Goal: Task Accomplishment & Management: Manage account settings

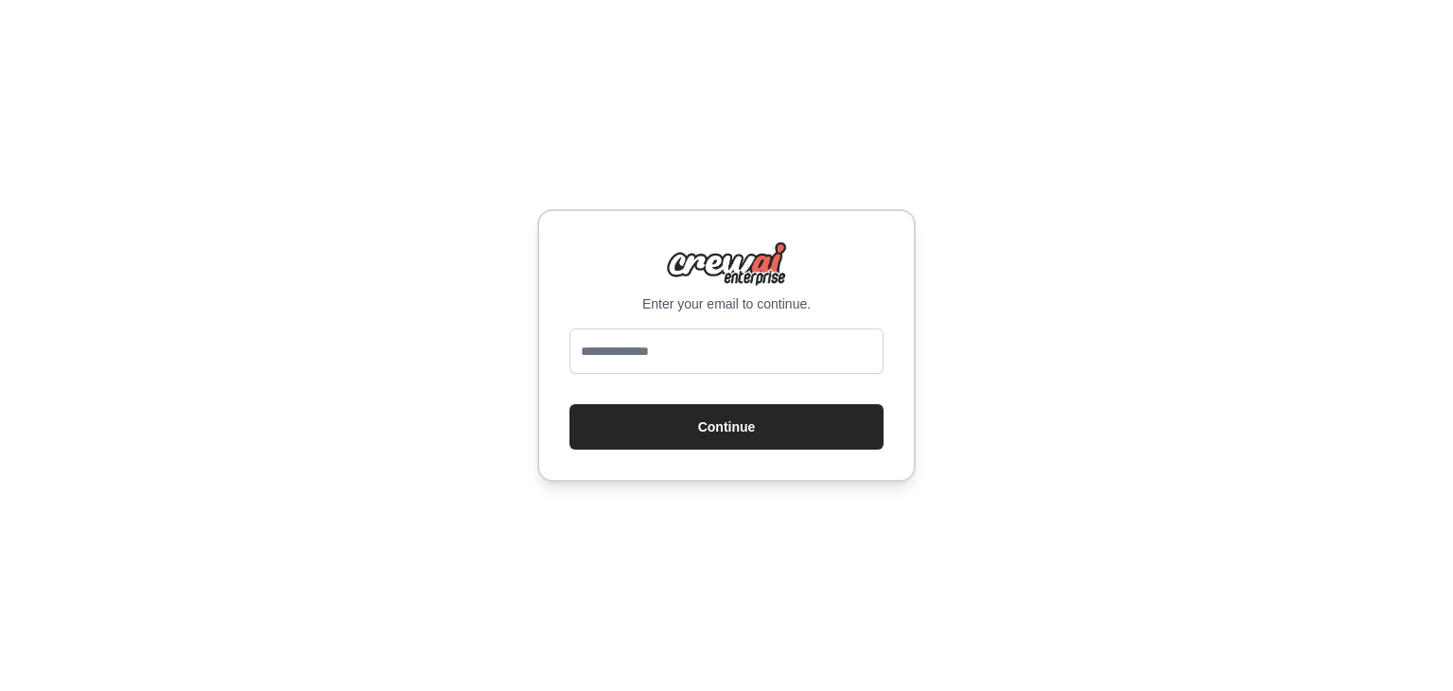
type input "**********"
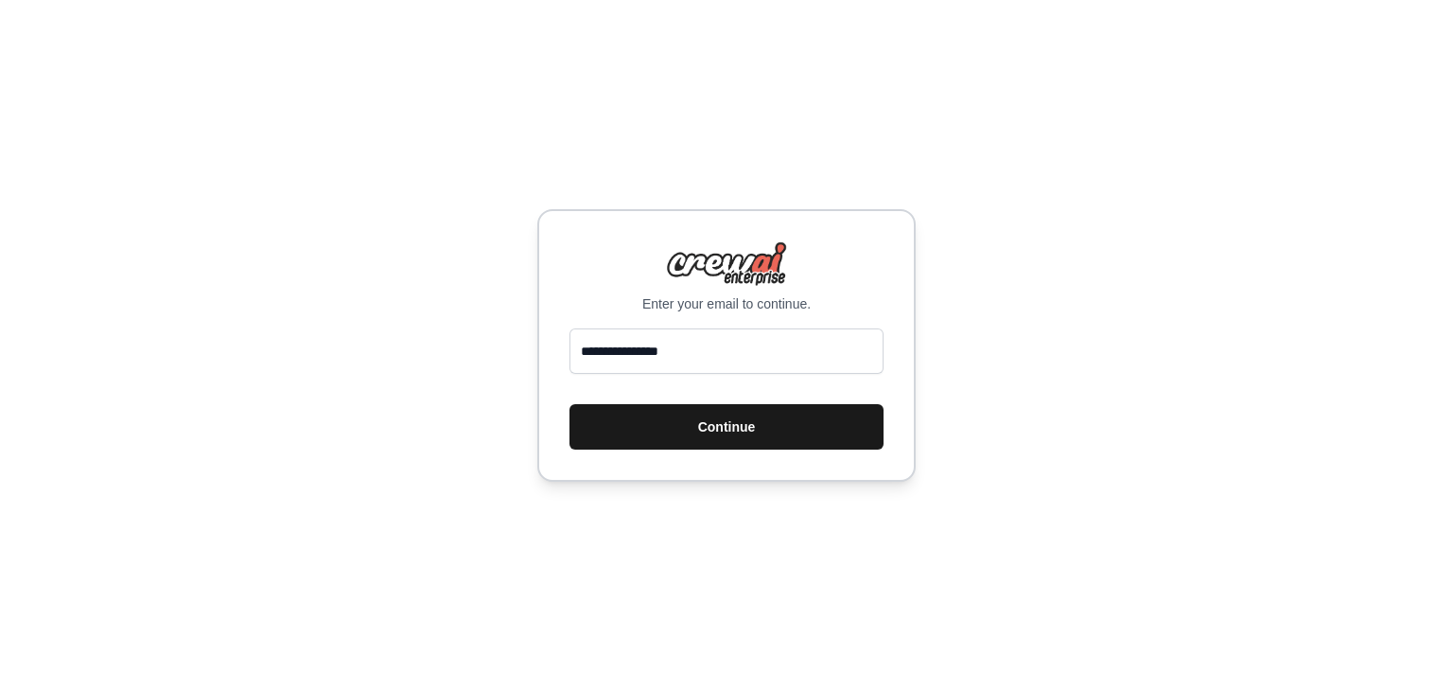
click at [692, 428] on button "Continue" at bounding box center [727, 426] width 314 height 45
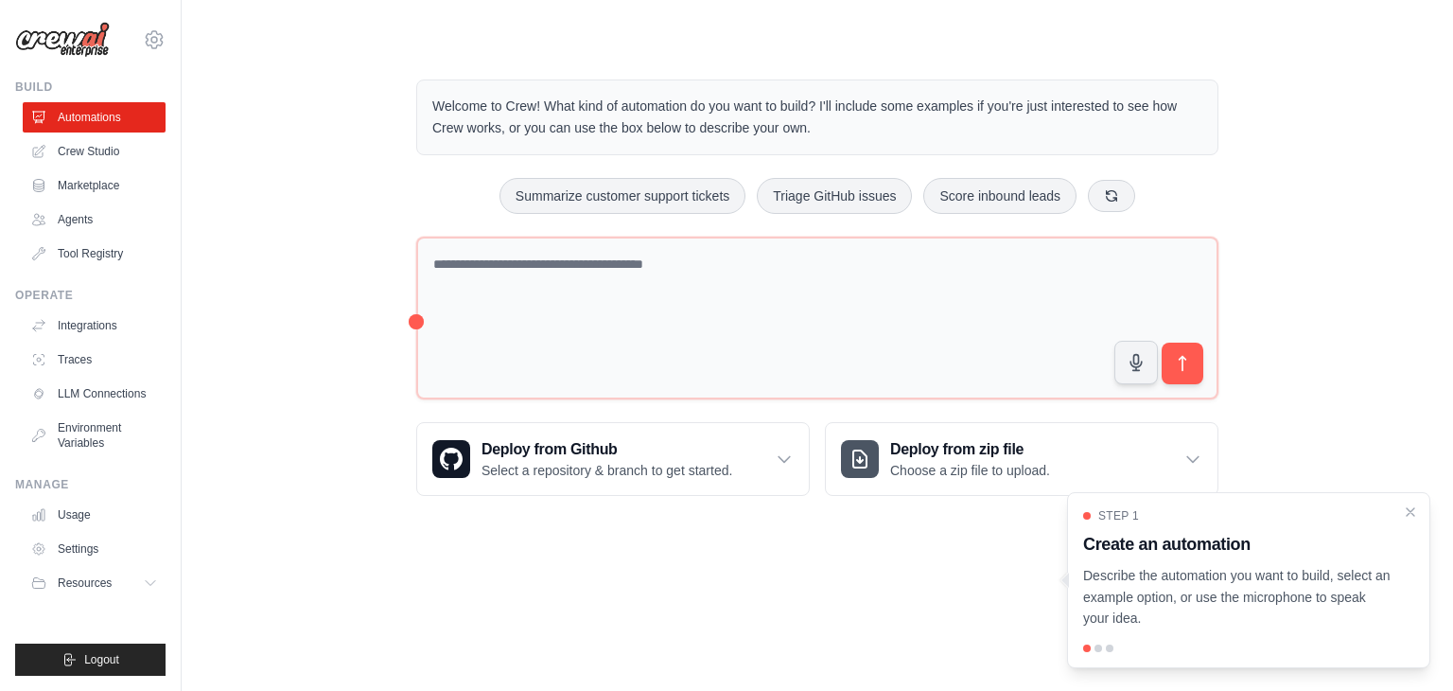
drag, startPoint x: 1243, startPoint y: 550, endPoint x: 1234, endPoint y: 554, distance: 10.6
click at [1237, 553] on h3 "Create an automation" at bounding box center [1237, 544] width 308 height 26
click at [1099, 648] on div at bounding box center [1099, 648] width 8 height 8
click at [1188, 531] on h3 "Create an automation" at bounding box center [1237, 544] width 308 height 26
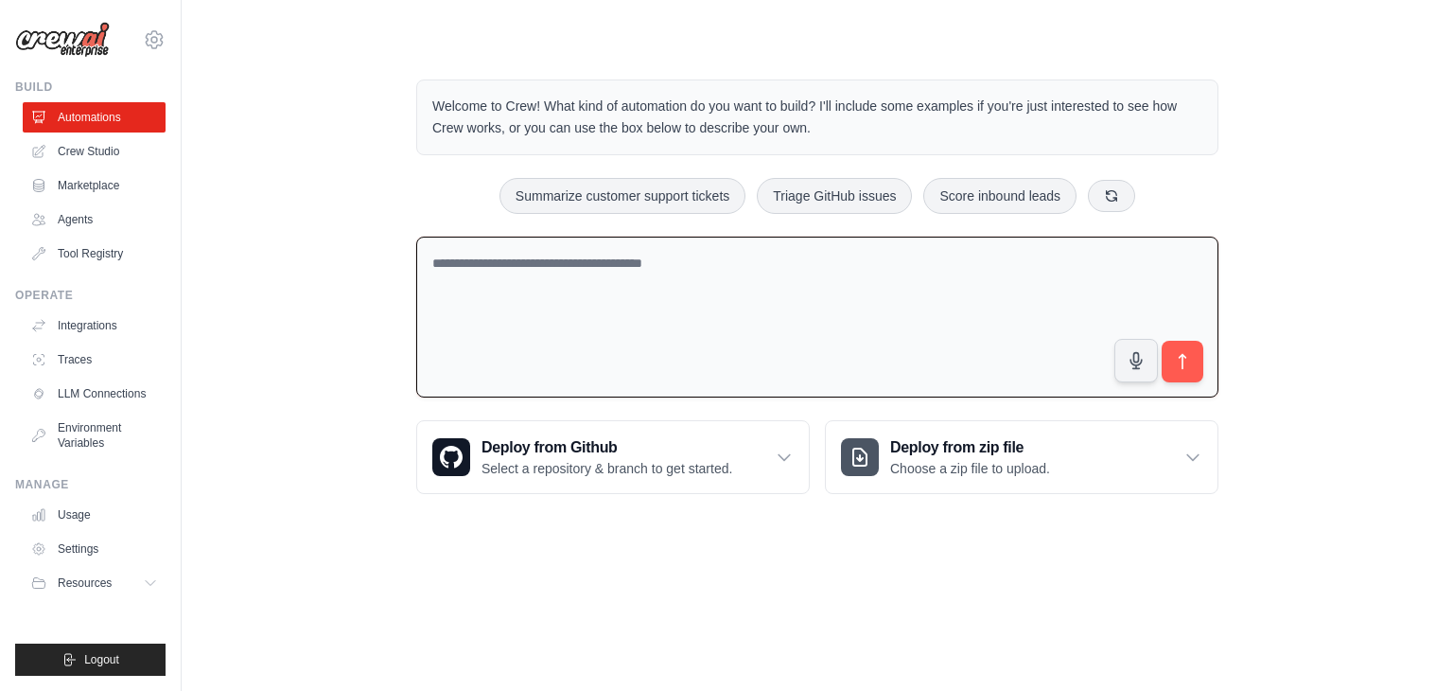
click at [925, 345] on textarea at bounding box center [817, 318] width 802 height 162
click at [923, 344] on textarea at bounding box center [817, 318] width 802 height 162
click at [34, 218] on icon at bounding box center [40, 219] width 15 height 15
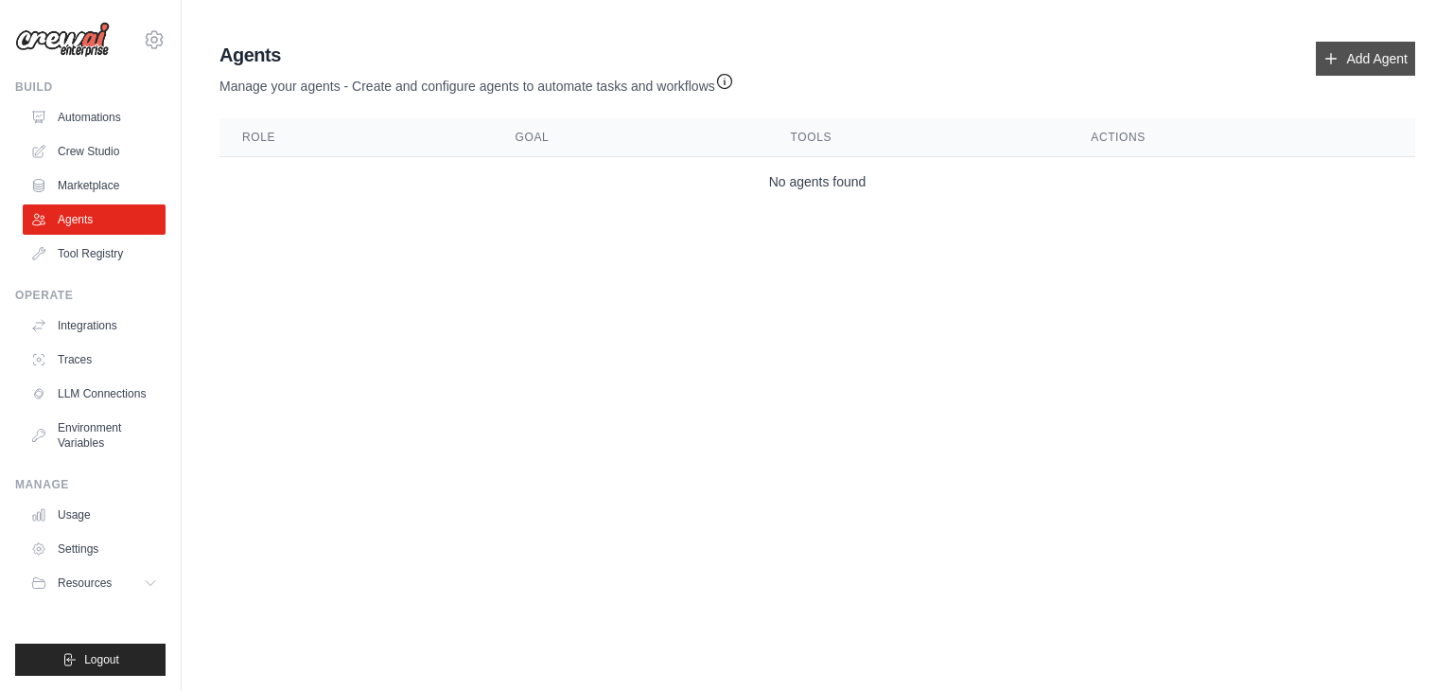
click at [1364, 54] on link "Add Agent" at bounding box center [1365, 59] width 99 height 34
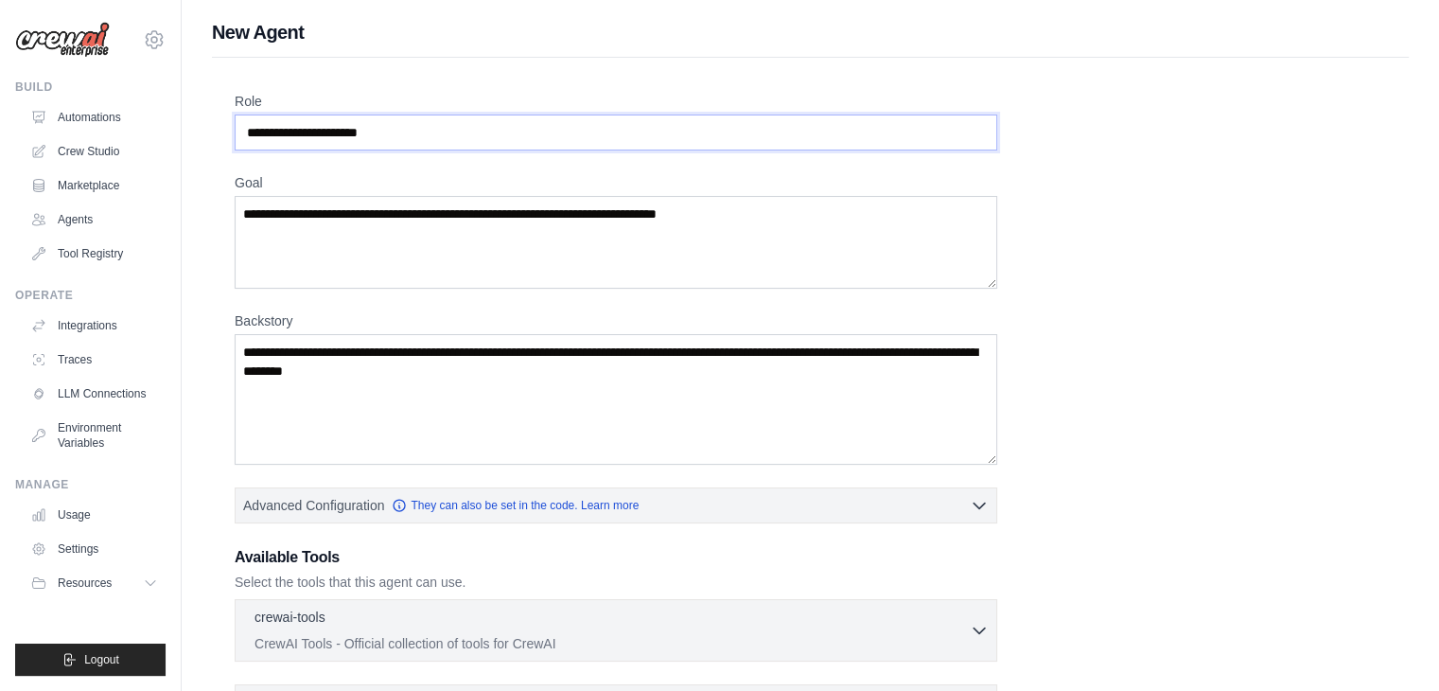
click at [299, 114] on input "Role" at bounding box center [616, 132] width 763 height 36
click at [286, 132] on input "Role" at bounding box center [616, 132] width 763 height 36
drag, startPoint x: 286, startPoint y: 132, endPoint x: 299, endPoint y: 132, distance: 13.2
click at [287, 132] on input "Role" at bounding box center [616, 132] width 763 height 36
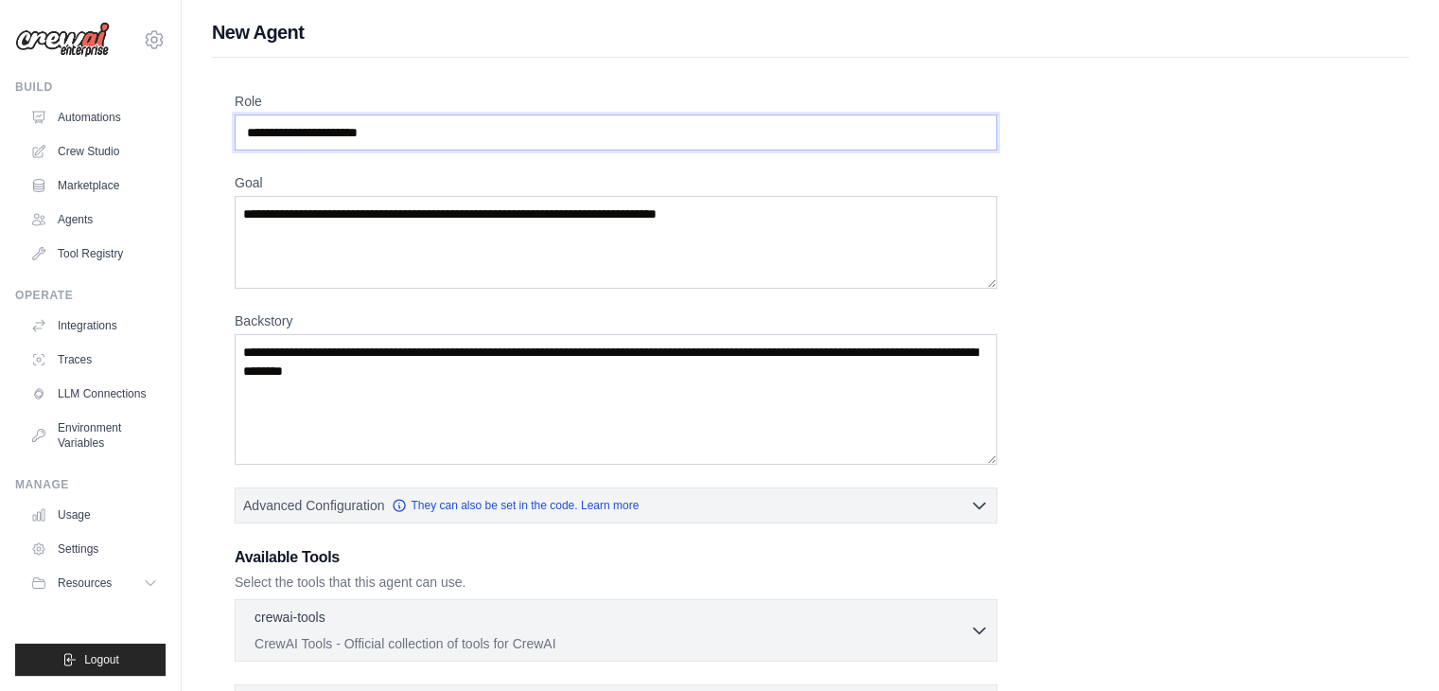
click at [342, 135] on input "Role" at bounding box center [616, 132] width 763 height 36
drag, startPoint x: 424, startPoint y: 135, endPoint x: 160, endPoint y: 132, distance: 264.0
click at [156, 133] on div "[EMAIL_ADDRESS][DOMAIN_NAME] Settings Build Automations Crew Studio Blog" at bounding box center [719, 507] width 1439 height 1015
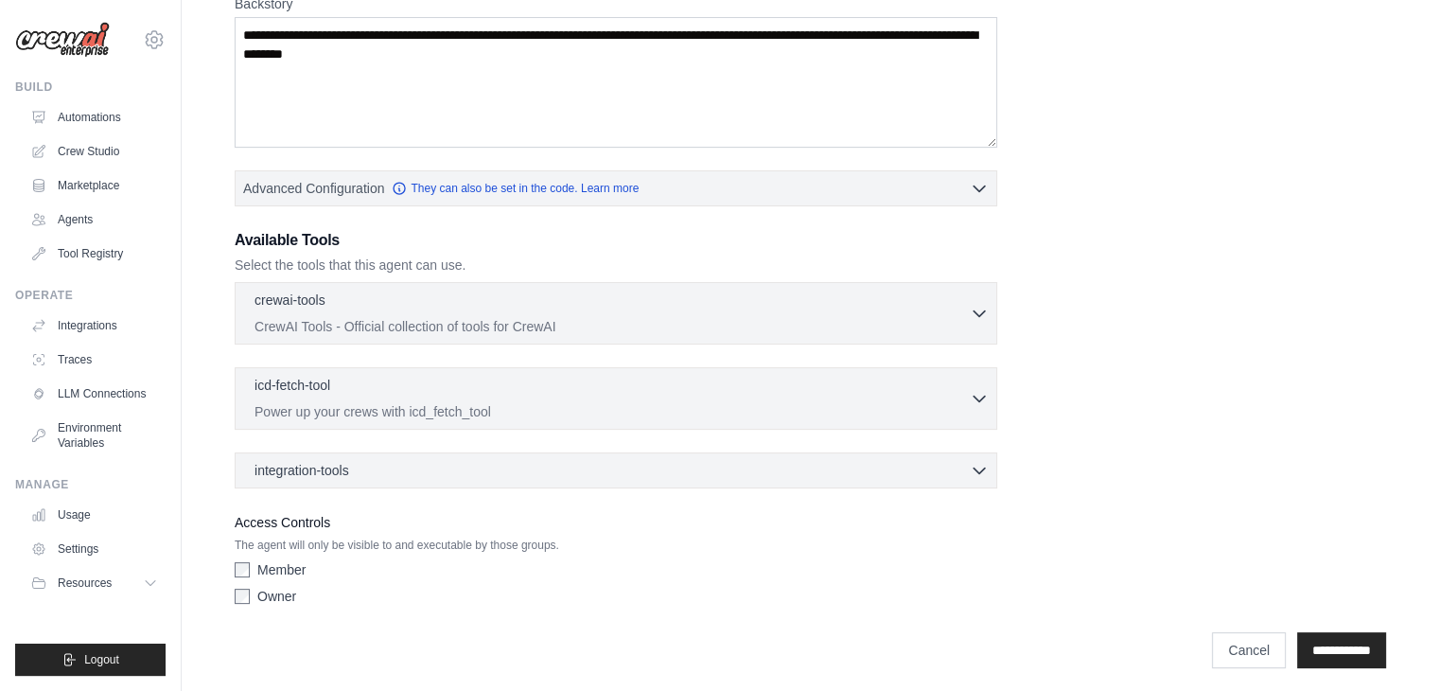
scroll to position [322, 0]
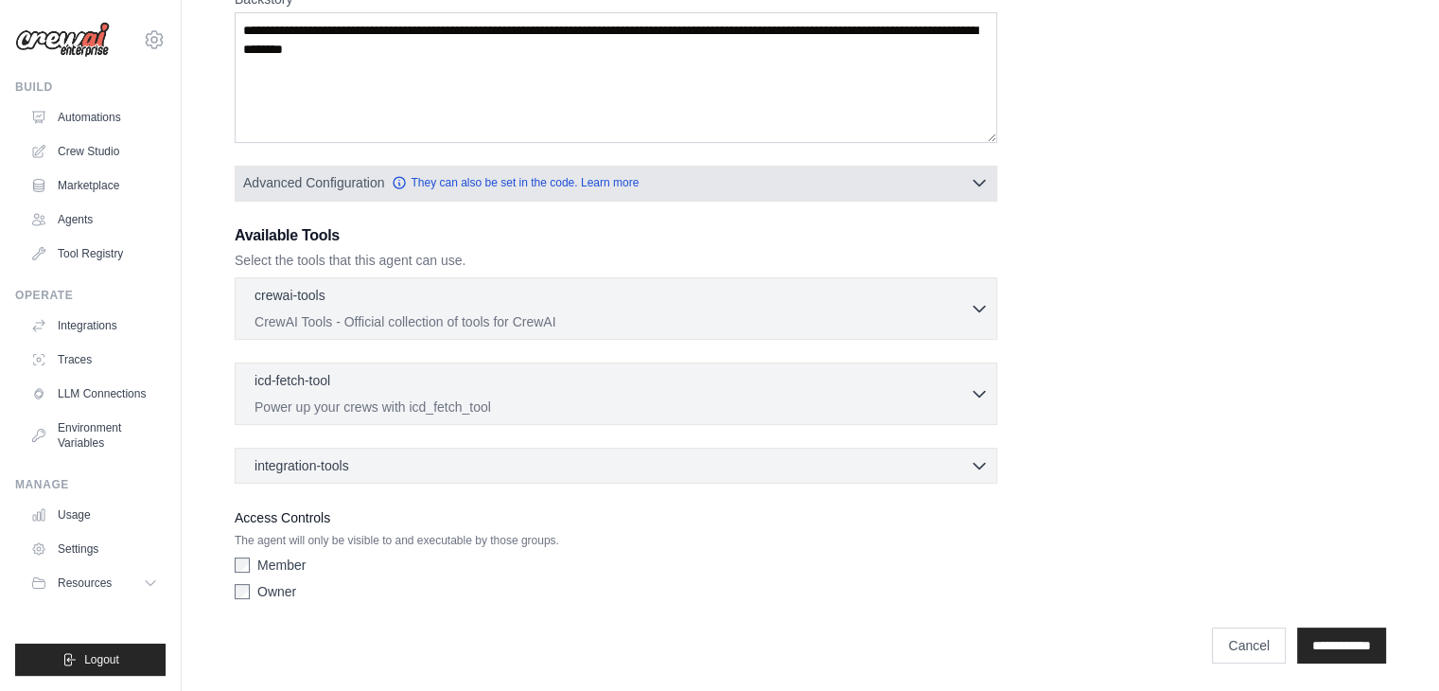
click at [703, 183] on button "Advanced Configuration They can also be set in the code. Learn more" at bounding box center [616, 183] width 761 height 34
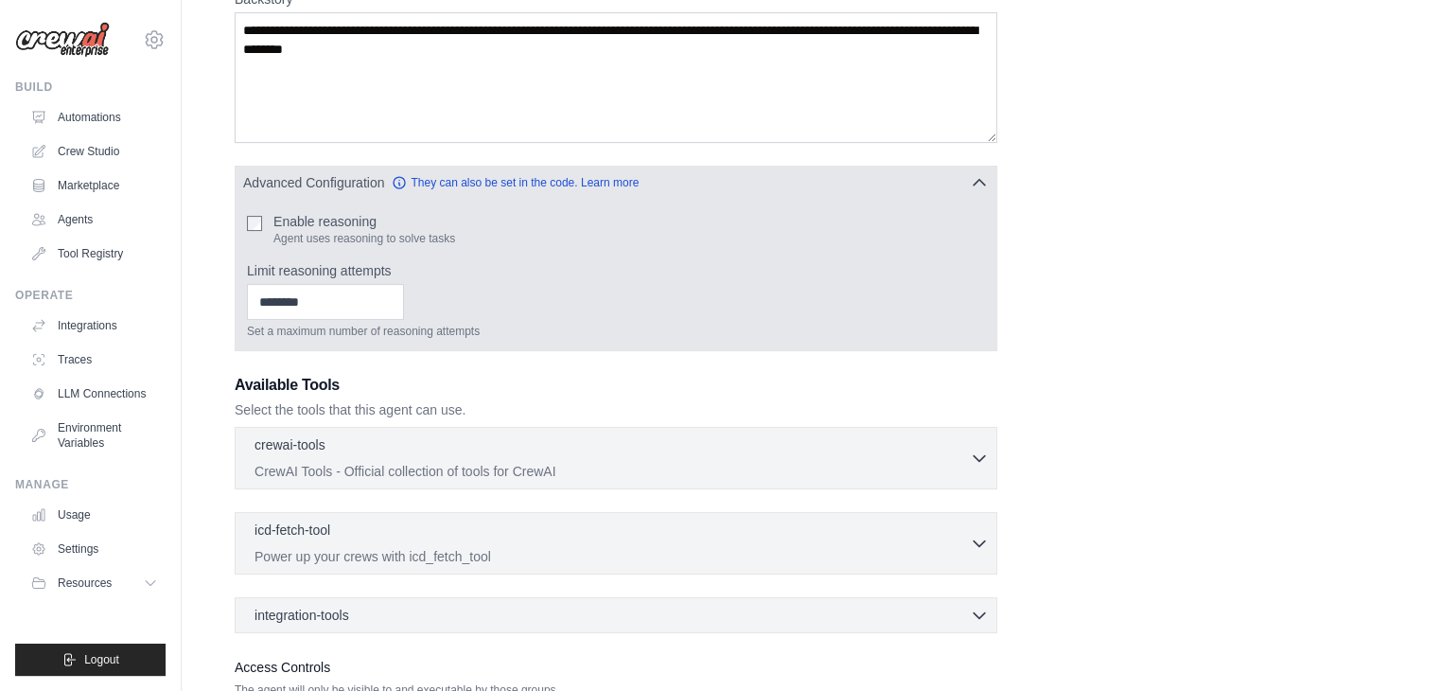
click at [703, 183] on button "Advanced Configuration They can also be set in the code. Learn more" at bounding box center [616, 183] width 761 height 34
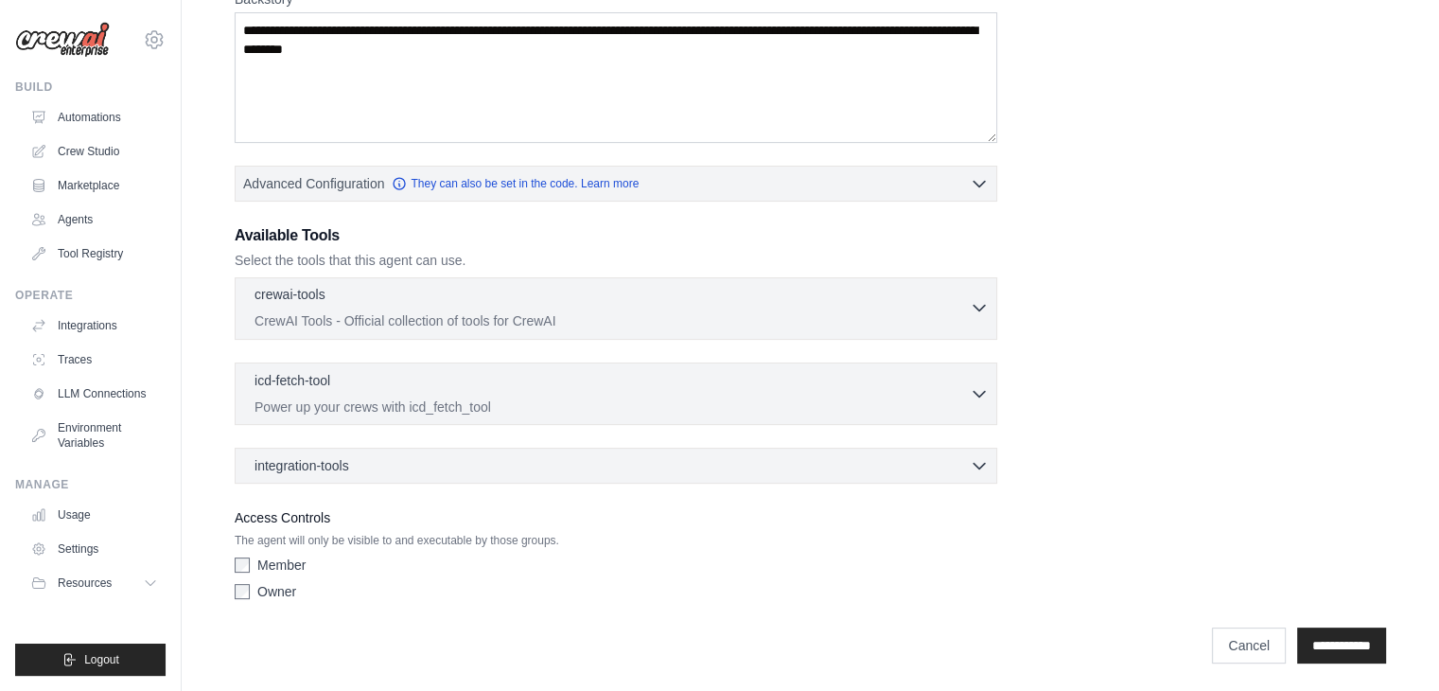
click at [415, 325] on p "CrewAI Tools - Official collection of tools for CrewAI" at bounding box center [612, 320] width 715 height 19
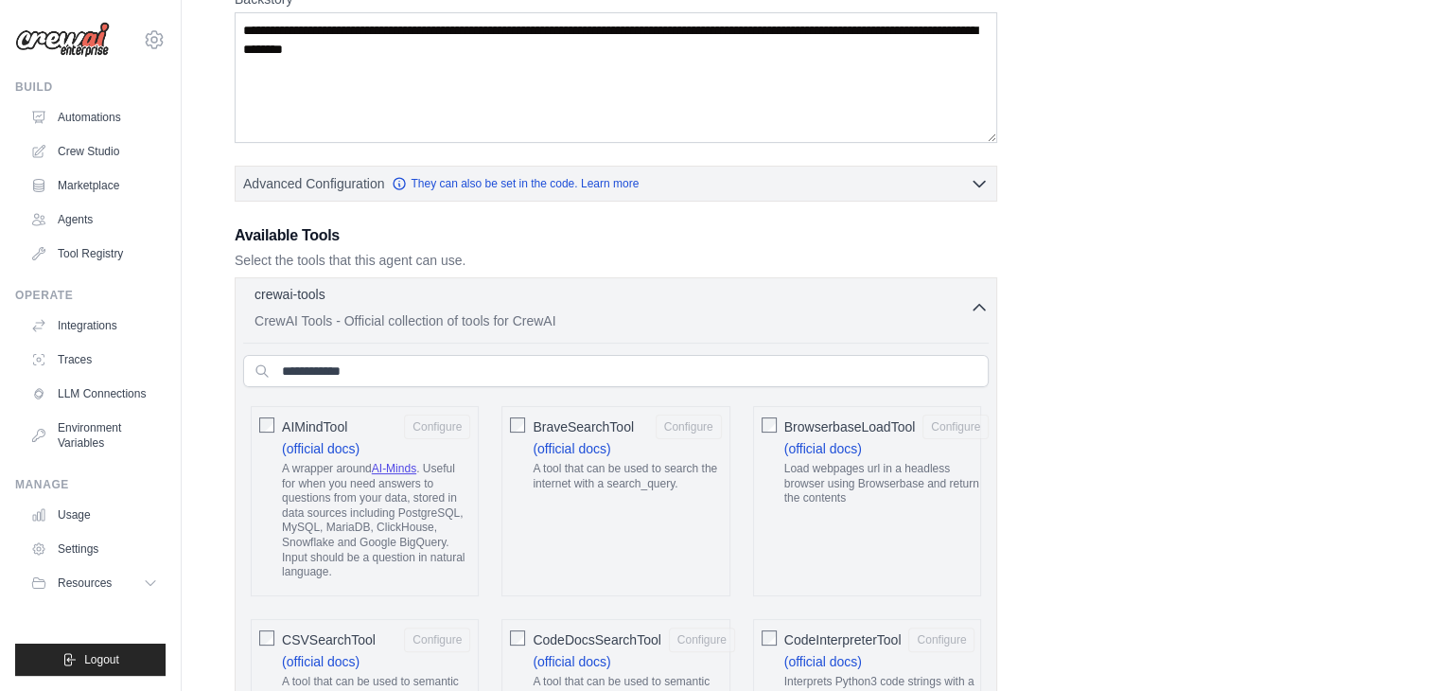
click at [418, 315] on p "CrewAI Tools - Official collection of tools for CrewAI" at bounding box center [612, 320] width 715 height 19
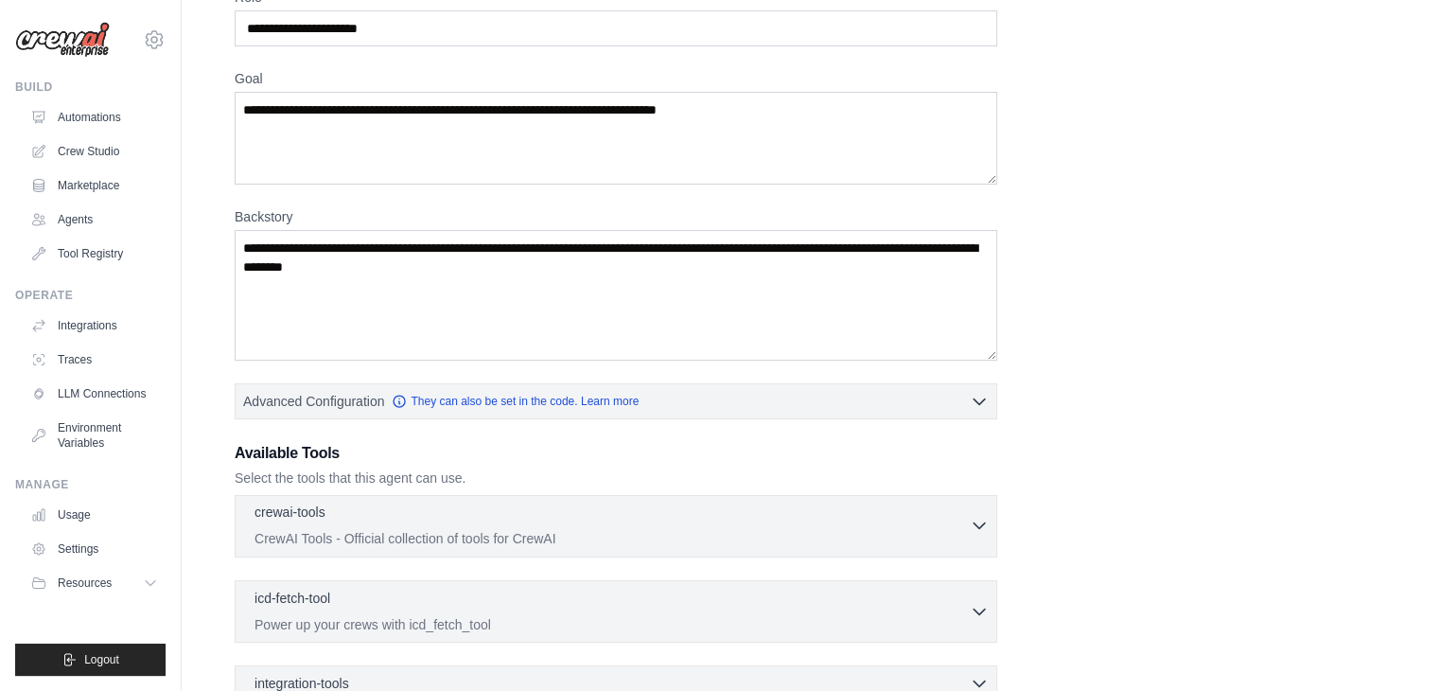
scroll to position [0, 0]
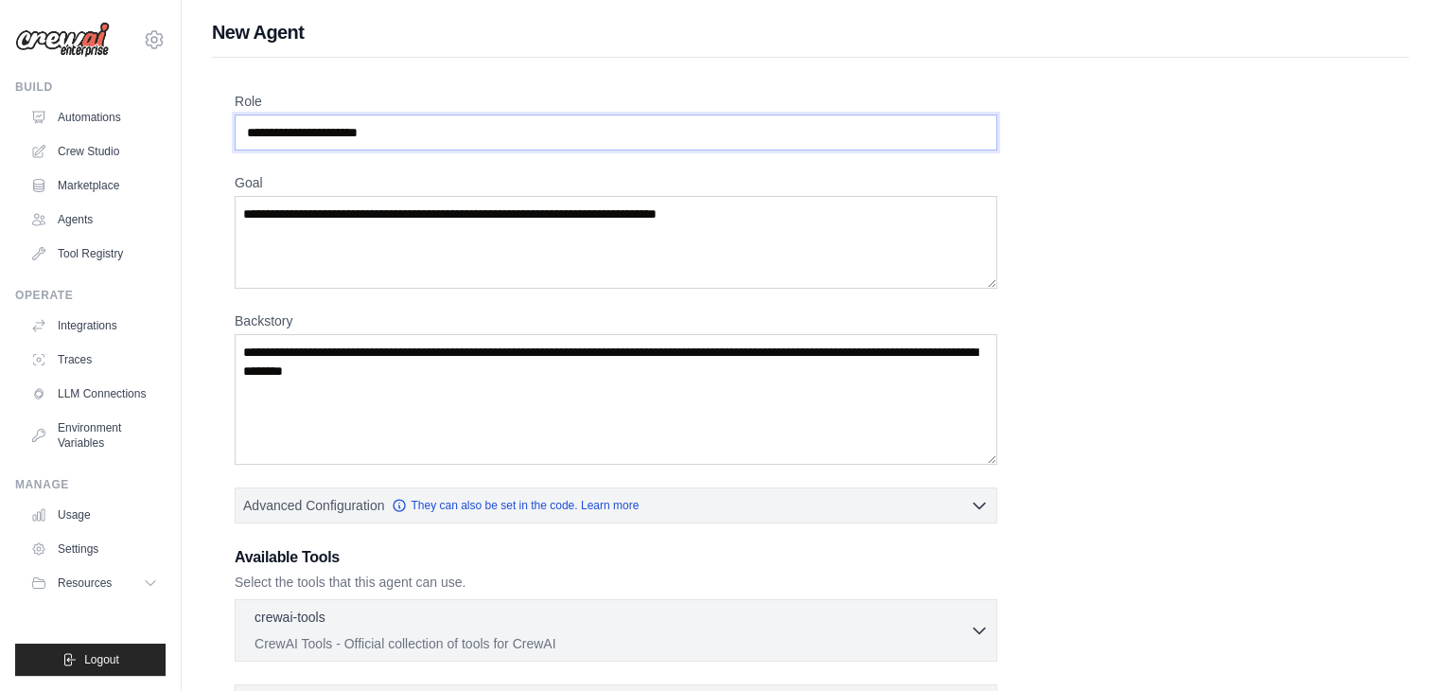
drag, startPoint x: 380, startPoint y: 121, endPoint x: 456, endPoint y: 130, distance: 76.2
click at [456, 130] on input "Role" at bounding box center [616, 132] width 763 height 36
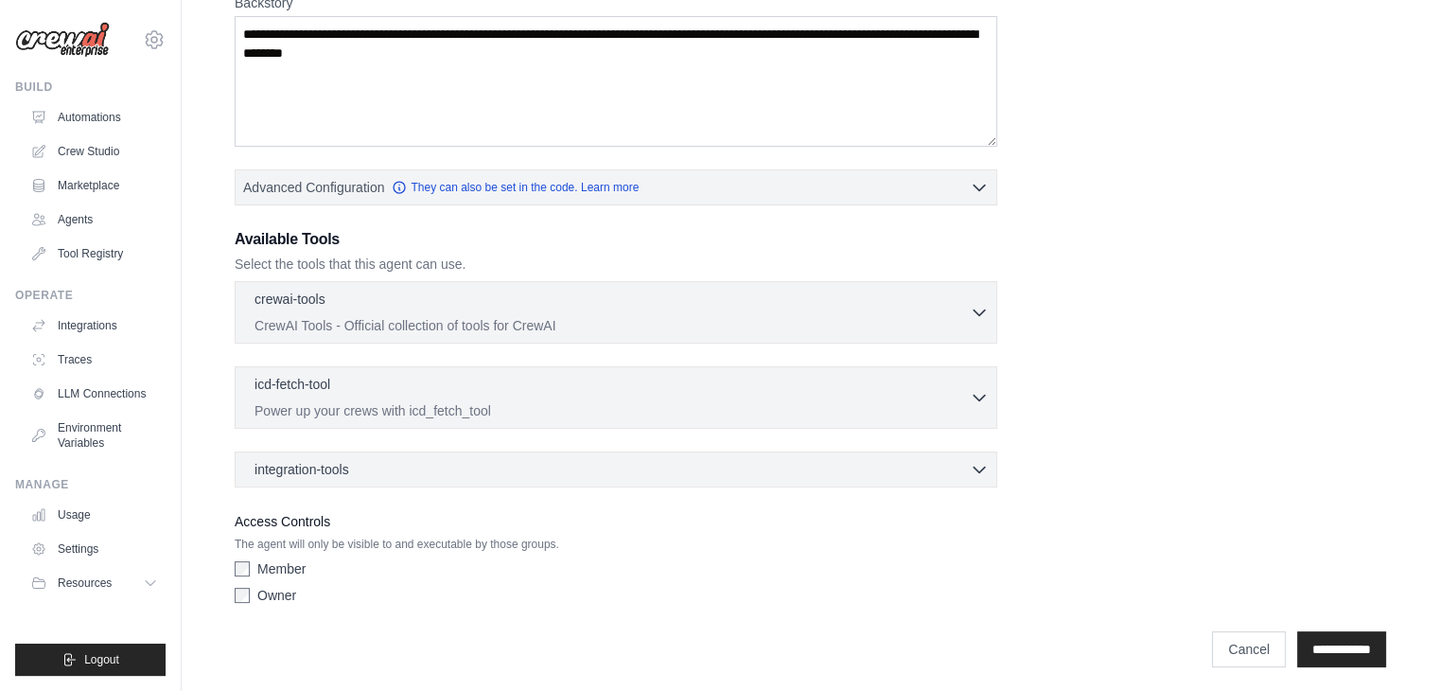
scroll to position [322, 0]
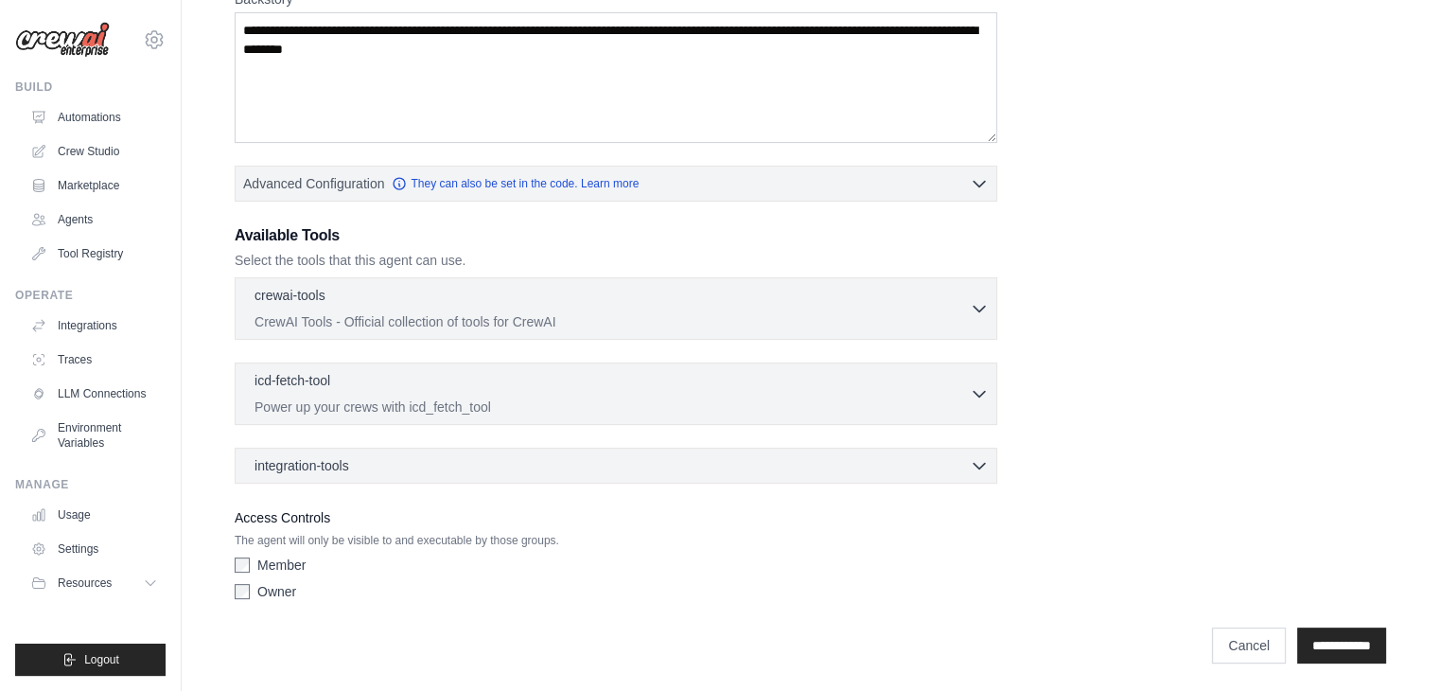
click at [341, 450] on div "integration-tools 0 selected Gmail Box Save files to Box" at bounding box center [616, 466] width 763 height 36
click at [337, 463] on span "integration-tools" at bounding box center [302, 464] width 95 height 19
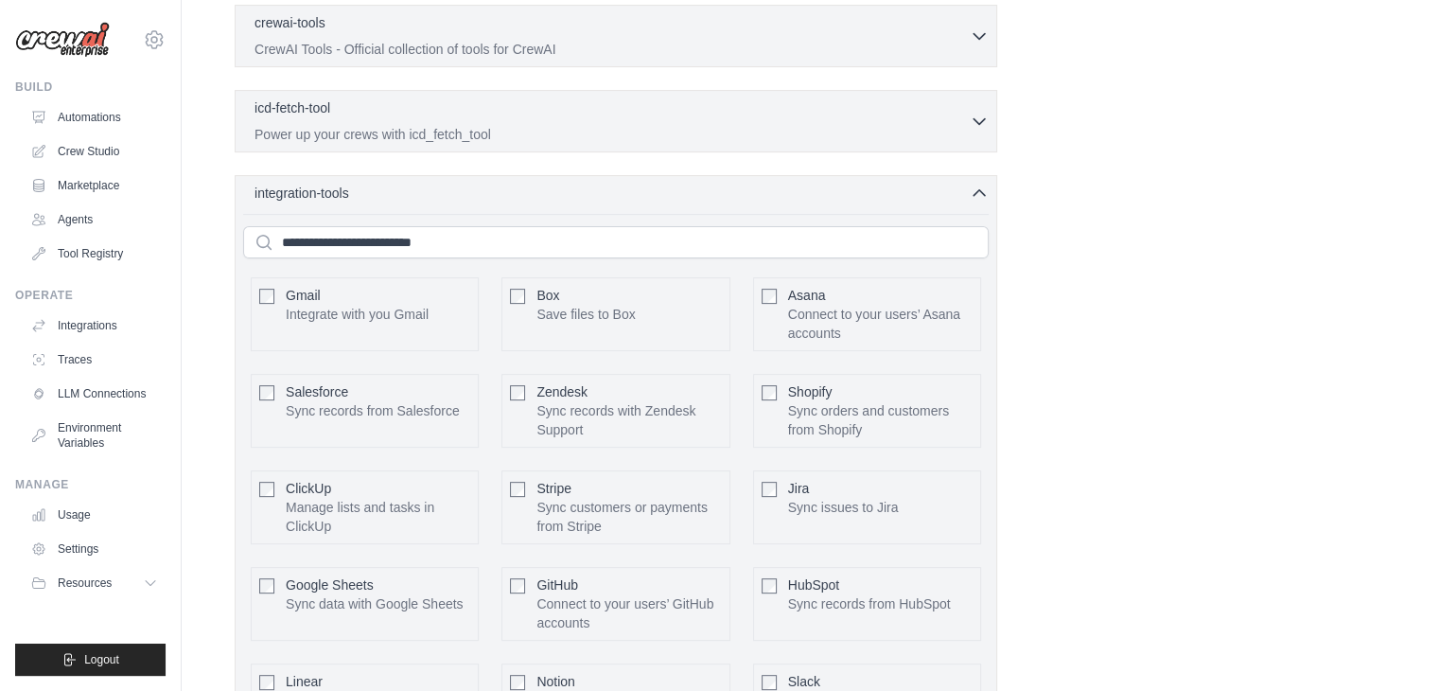
scroll to position [606, 0]
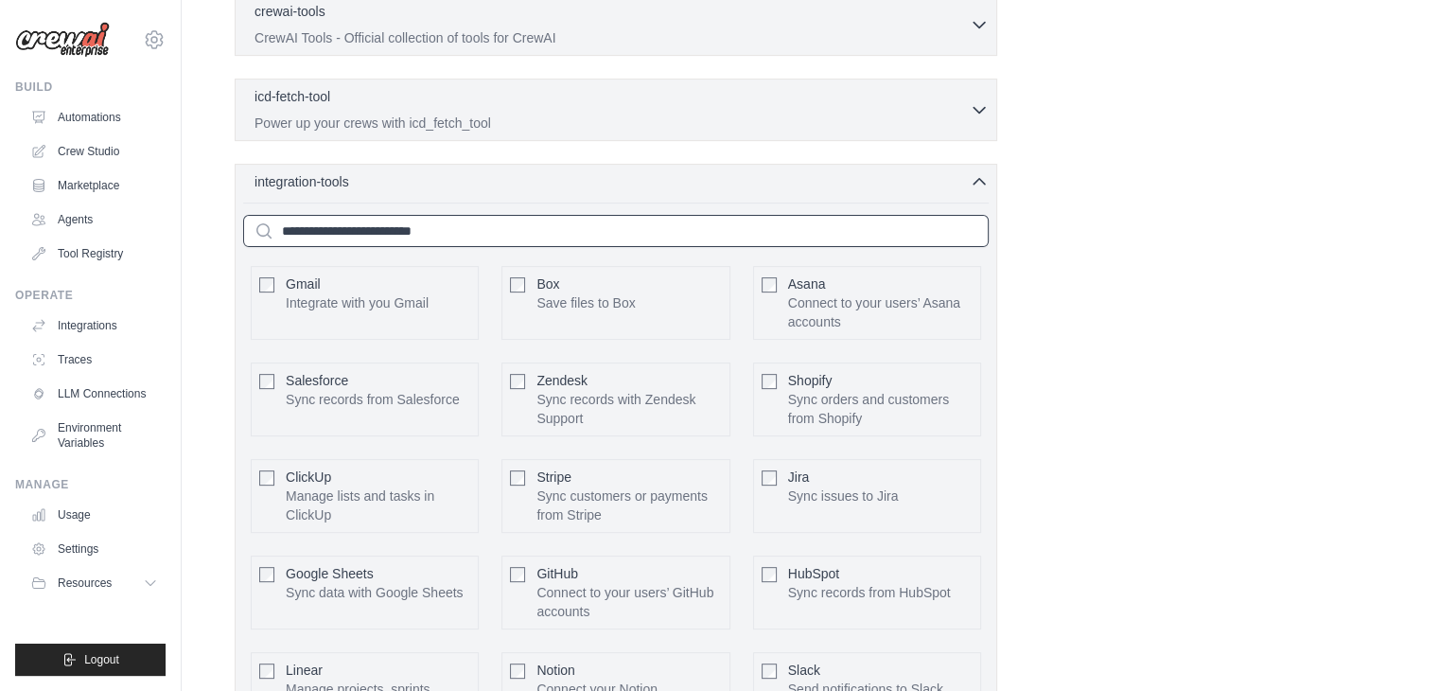
click at [316, 232] on input "text" at bounding box center [616, 231] width 746 height 32
click at [975, 187] on div "integration-tools 0 selected Gmail Box Save files to Box" at bounding box center [616, 462] width 763 height 597
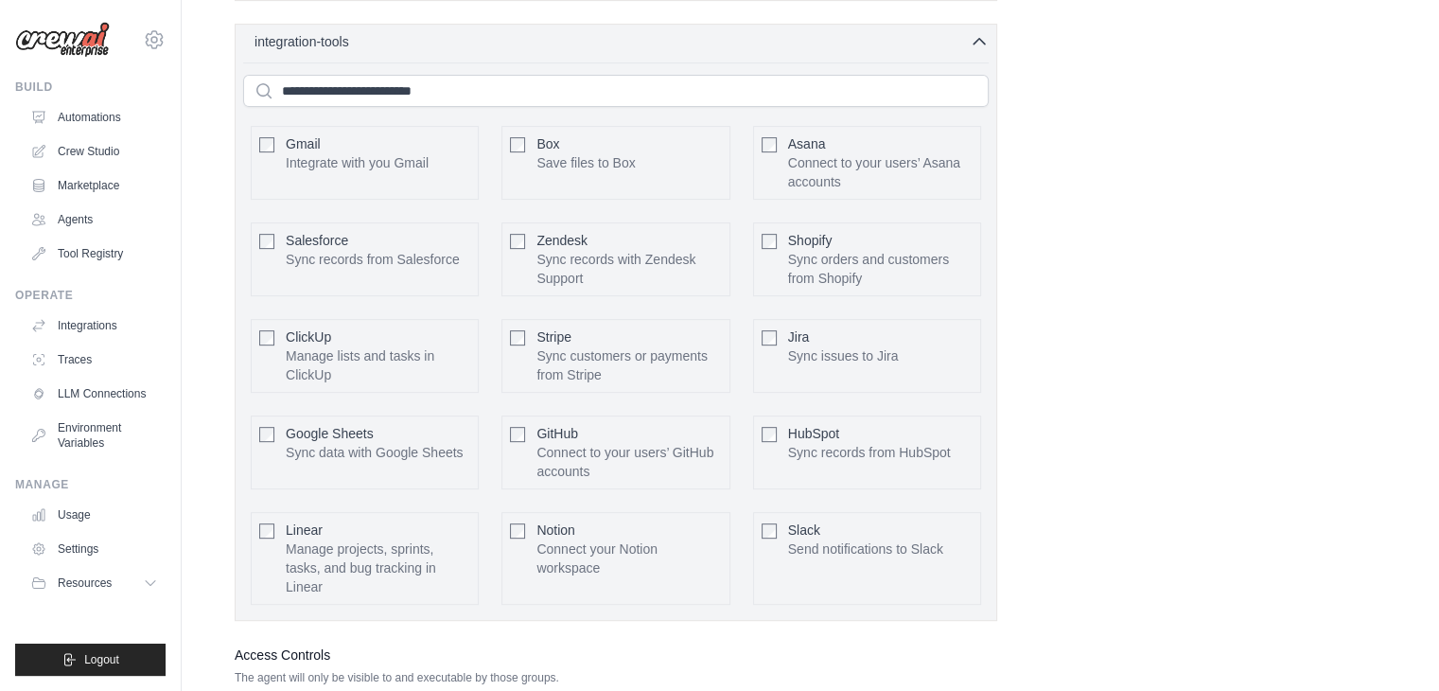
scroll to position [880, 0]
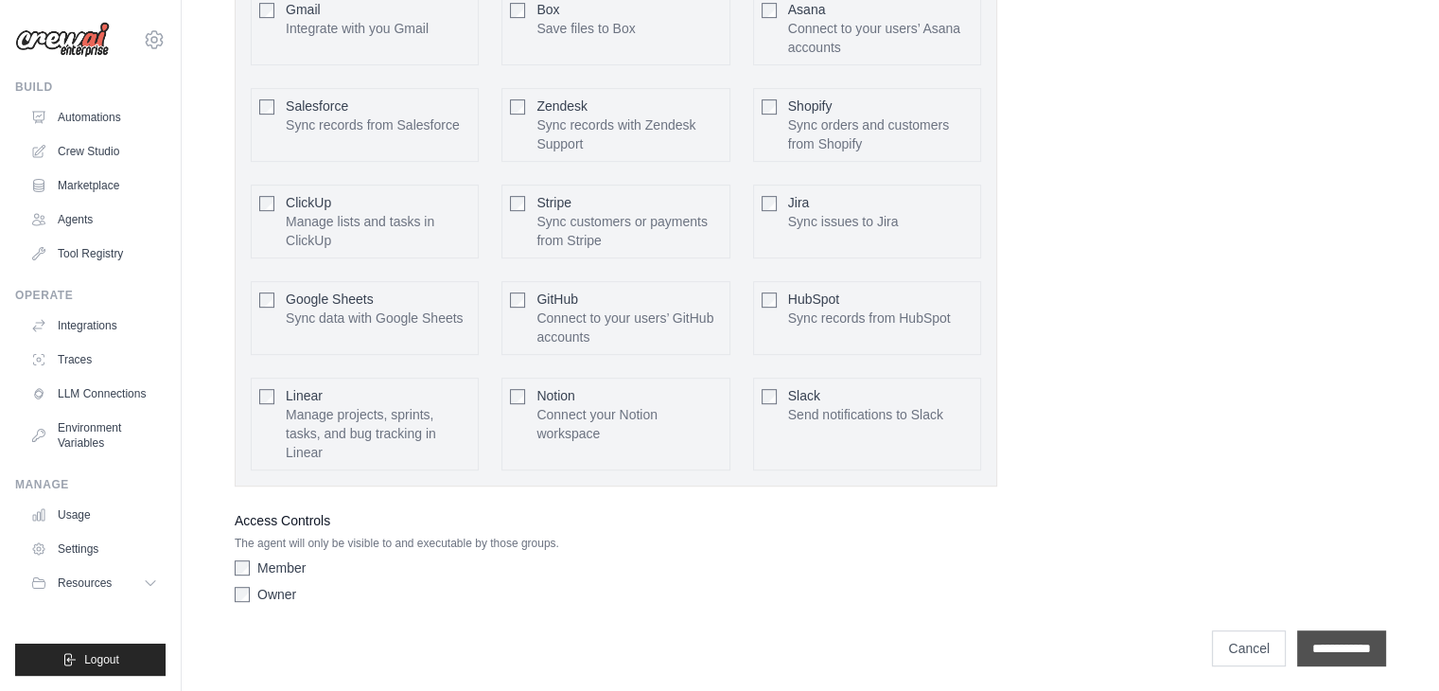
click at [1340, 645] on input "**********" at bounding box center [1341, 648] width 89 height 36
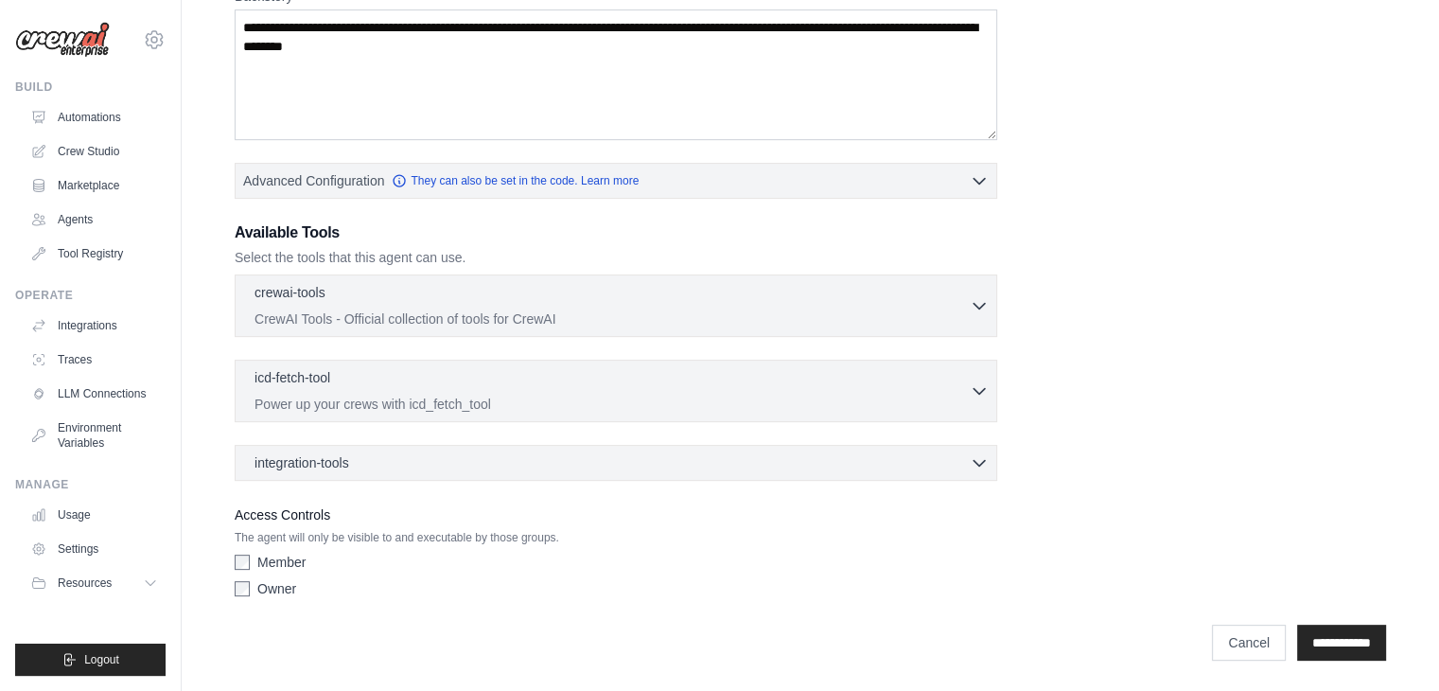
scroll to position [0, 0]
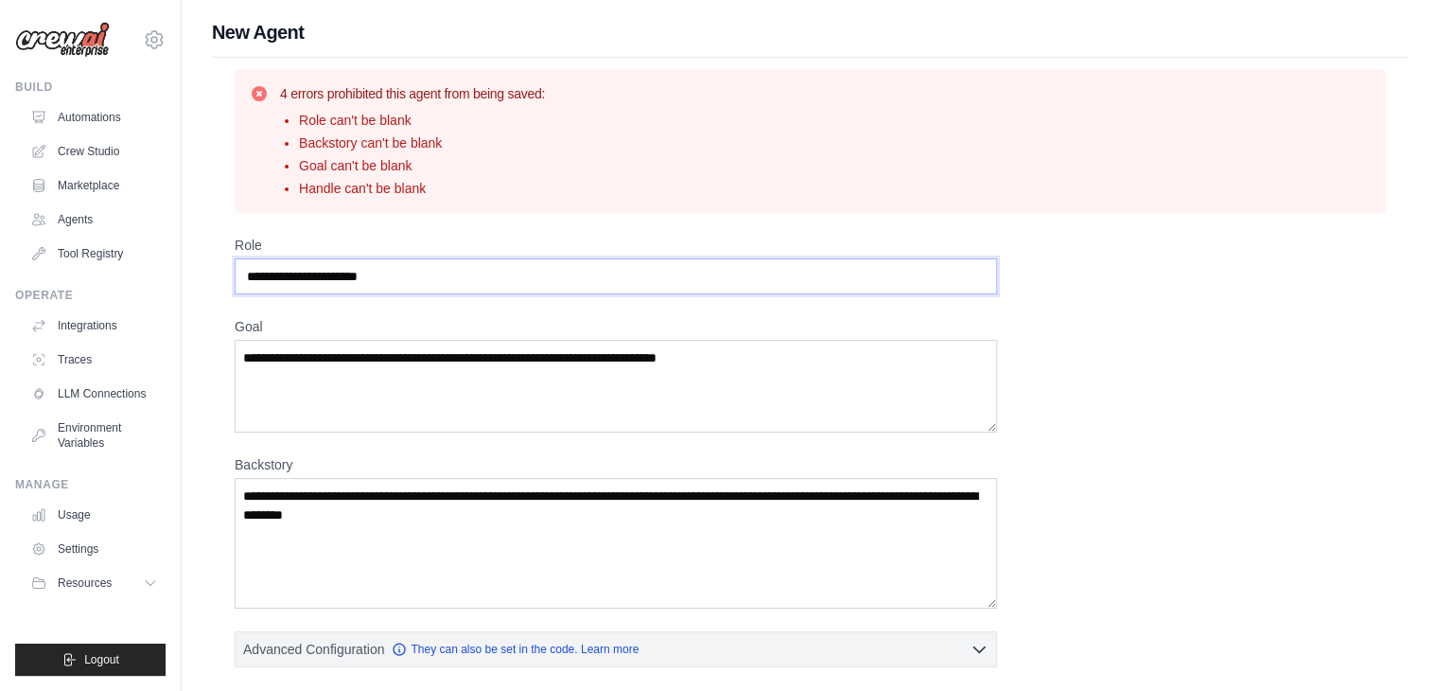
drag, startPoint x: 396, startPoint y: 274, endPoint x: 248, endPoint y: 274, distance: 148.5
click at [248, 274] on input "Role" at bounding box center [616, 276] width 763 height 36
type input "*"
type input "**********"
click at [513, 357] on textarea "**********" at bounding box center [616, 386] width 763 height 93
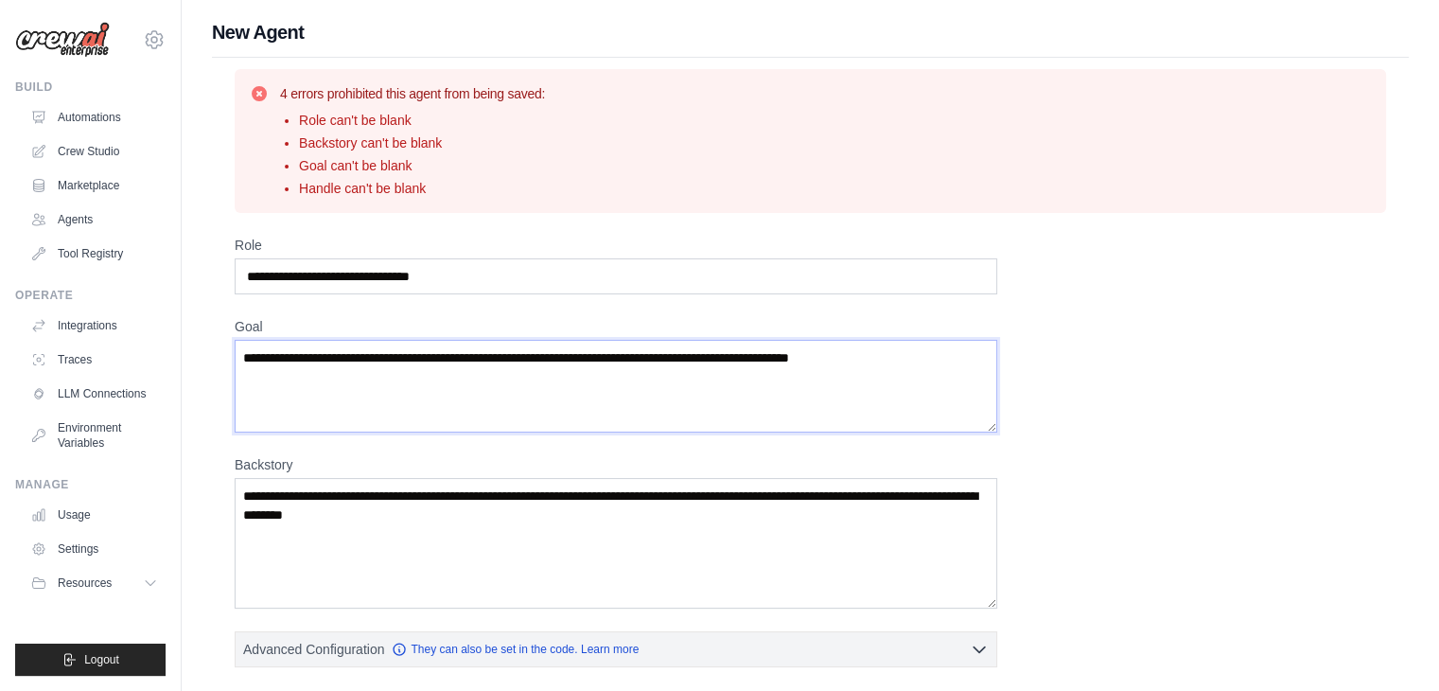
click at [513, 357] on textarea "**********" at bounding box center [616, 386] width 763 height 93
click at [882, 353] on textarea "**********" at bounding box center [616, 386] width 763 height 93
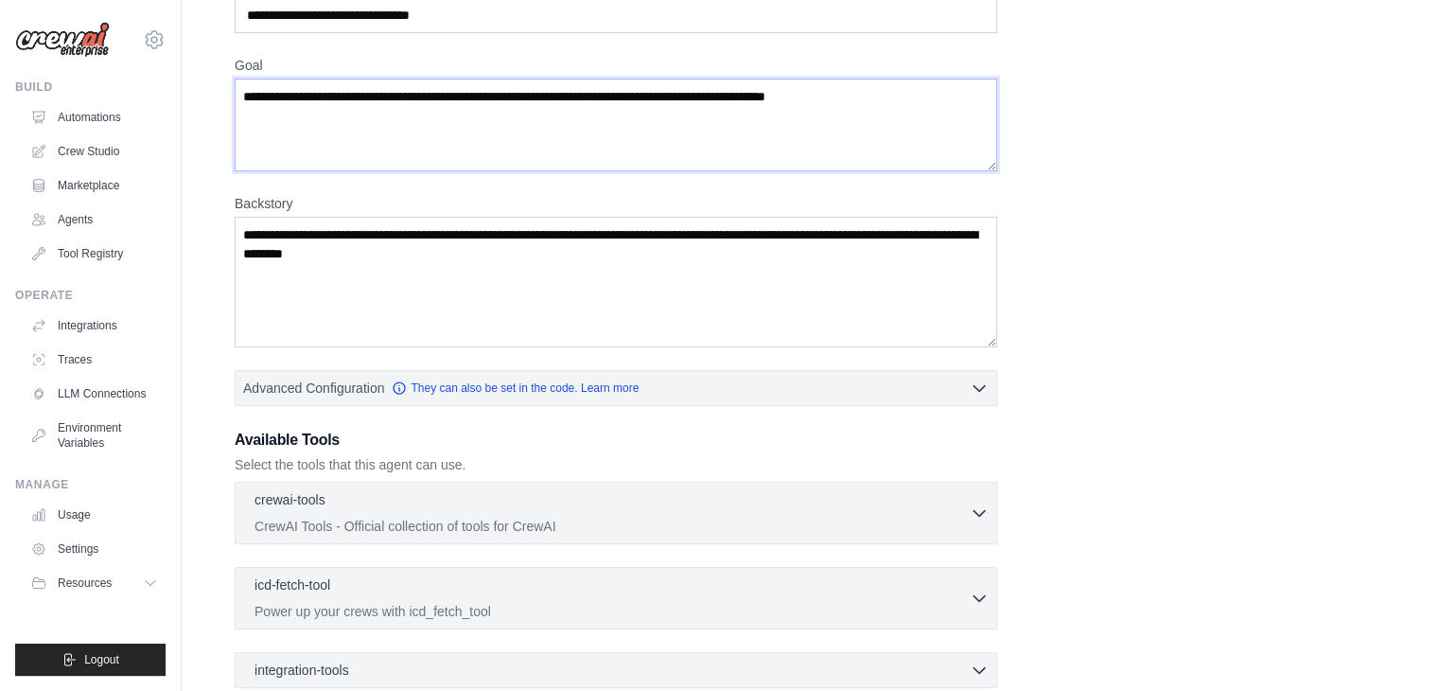
scroll to position [284, 0]
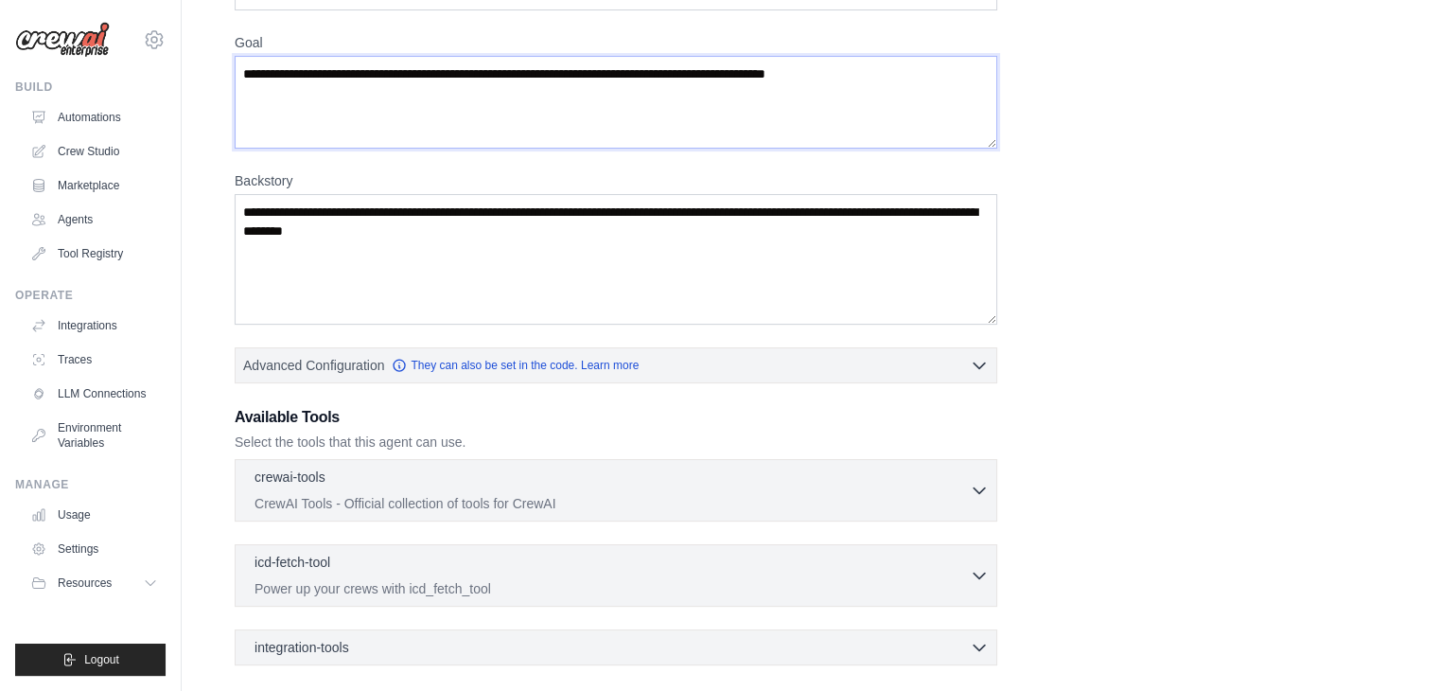
type textarea "**********"
click at [334, 228] on textarea "Backstory" at bounding box center [616, 259] width 763 height 131
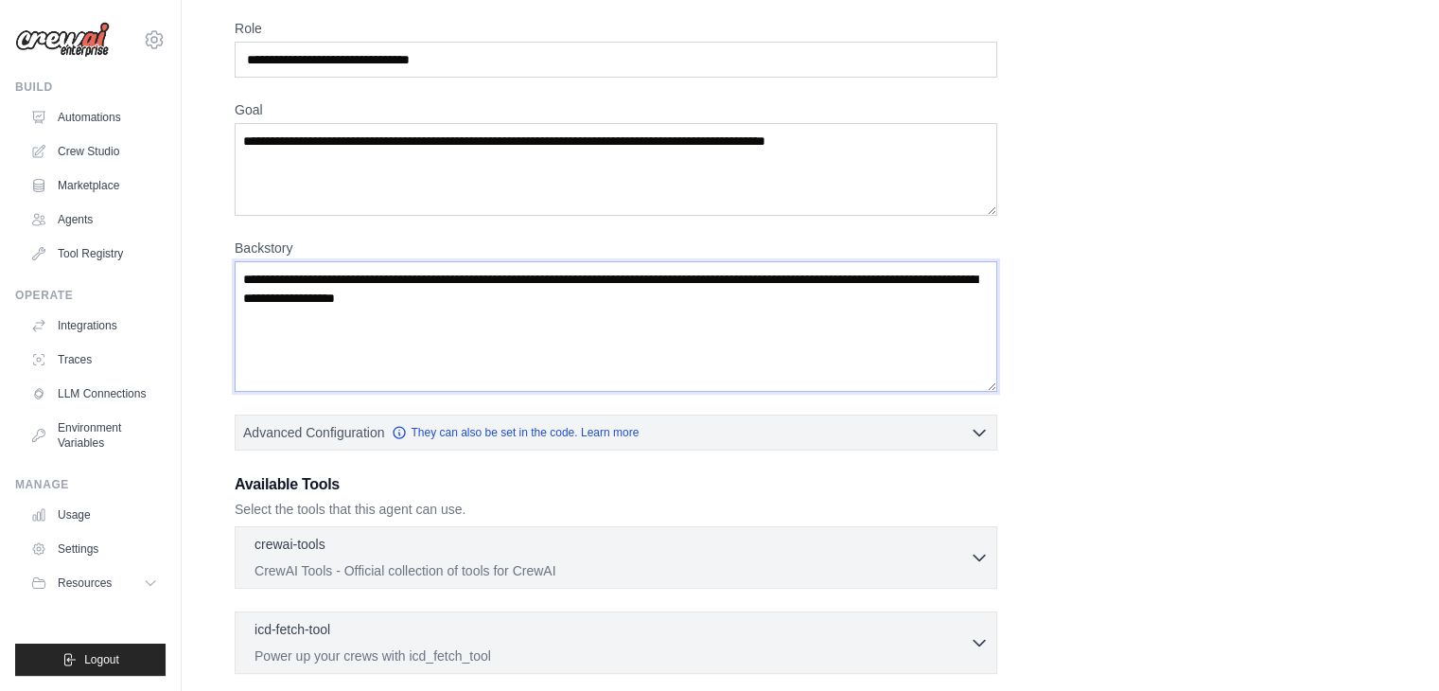
scroll to position [465, 0]
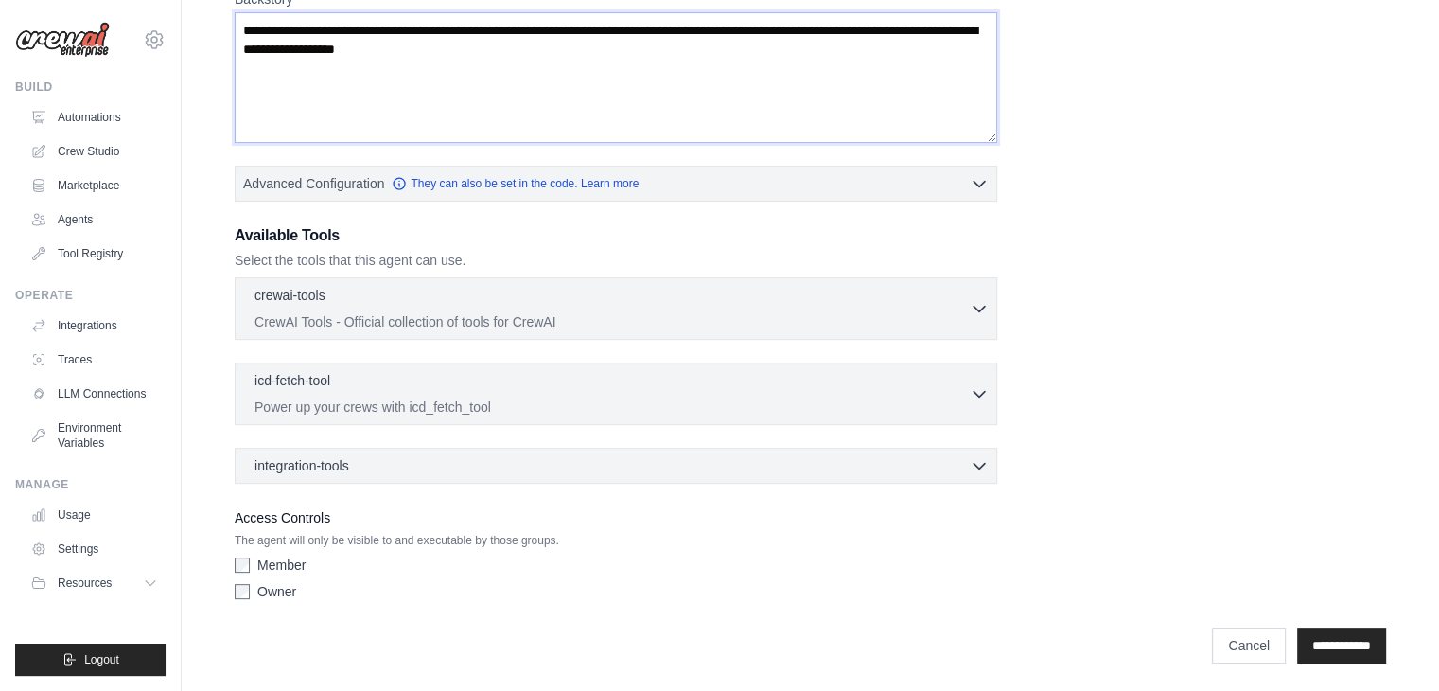
type textarea "**********"
click at [276, 555] on label "Member" at bounding box center [281, 564] width 48 height 19
click at [274, 574] on div "Member Owner" at bounding box center [616, 581] width 763 height 53
click at [274, 564] on label "Member" at bounding box center [281, 564] width 48 height 19
click at [268, 585] on label "Owner" at bounding box center [276, 591] width 39 height 19
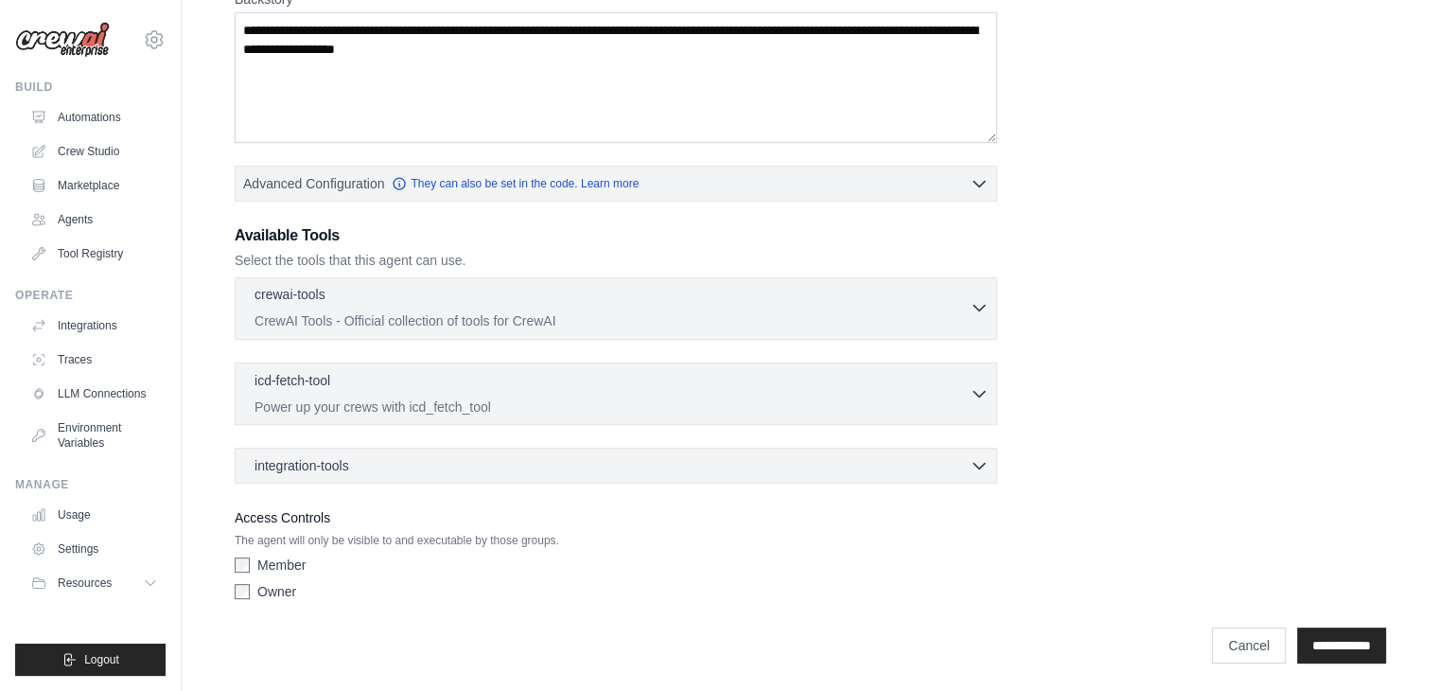
click at [441, 285] on div "crewai-tools 0 selected" at bounding box center [612, 296] width 715 height 23
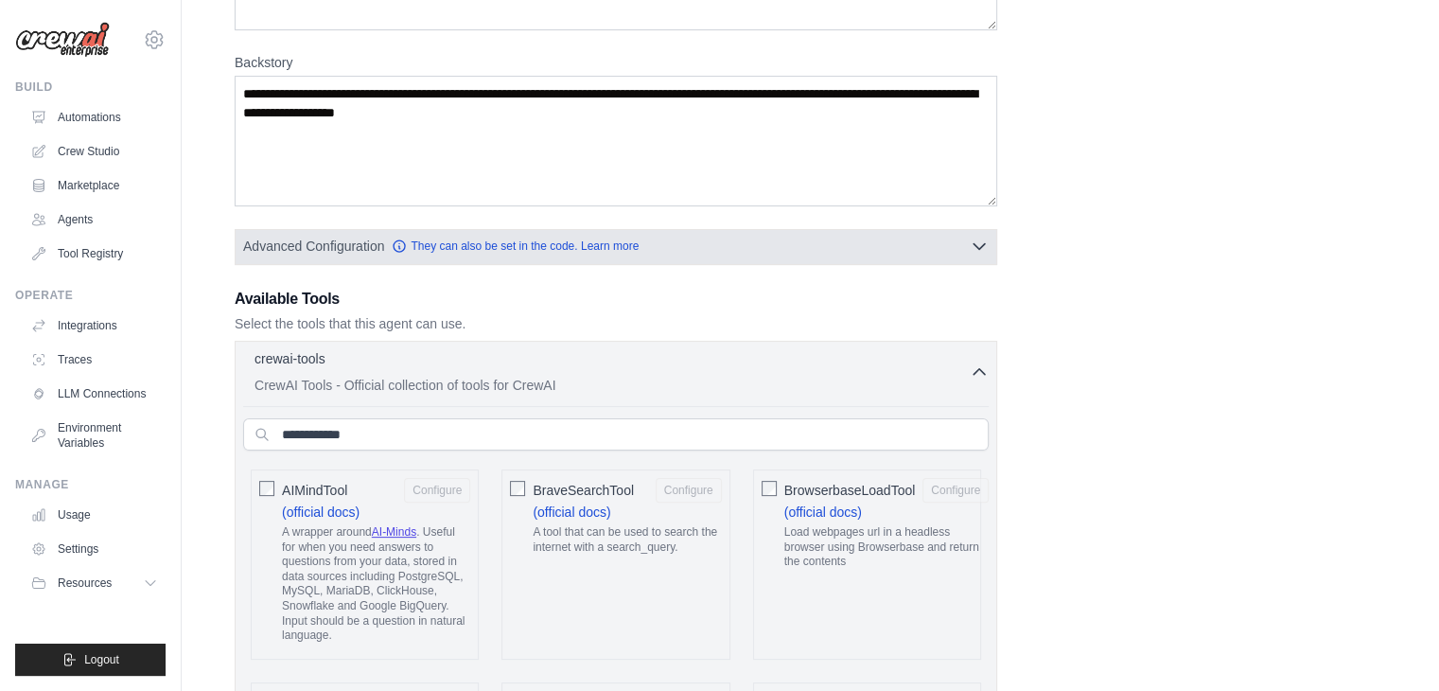
scroll to position [371, 0]
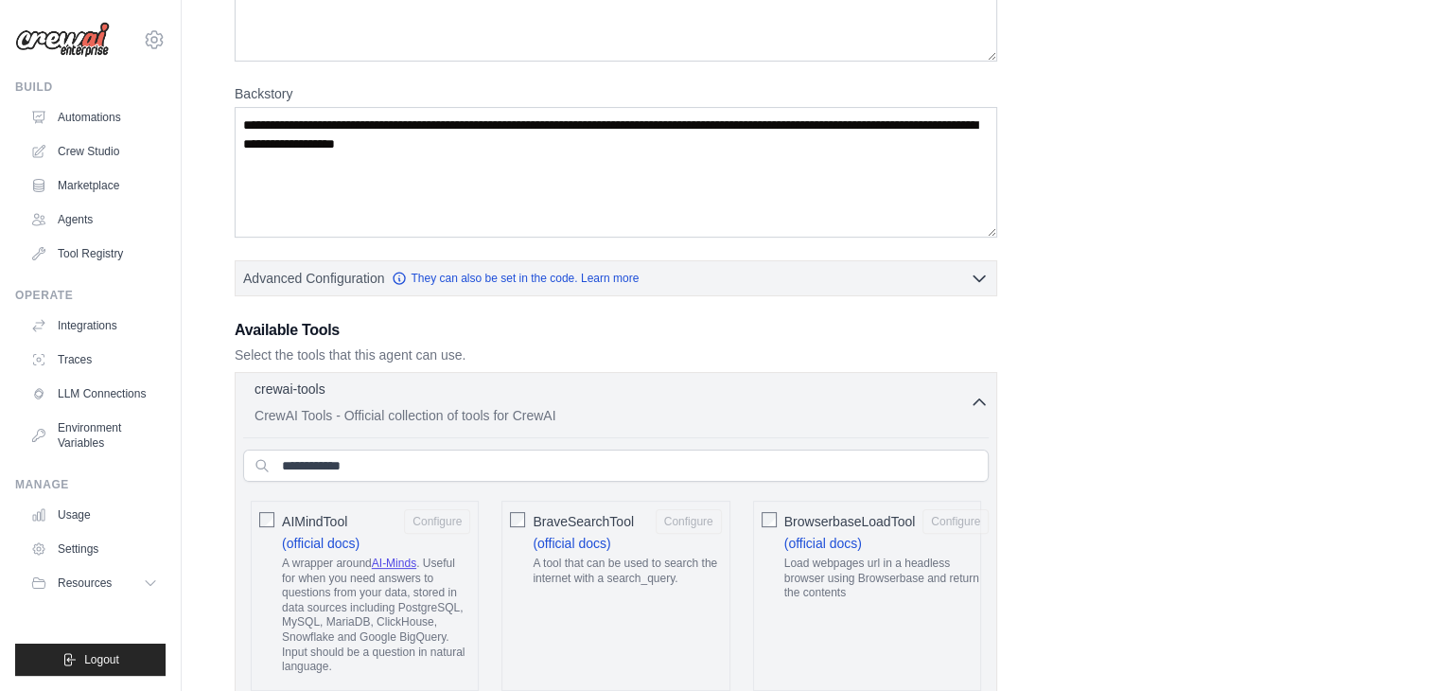
click at [575, 418] on p "CrewAI Tools - Official collection of tools for CrewAI" at bounding box center [612, 415] width 715 height 19
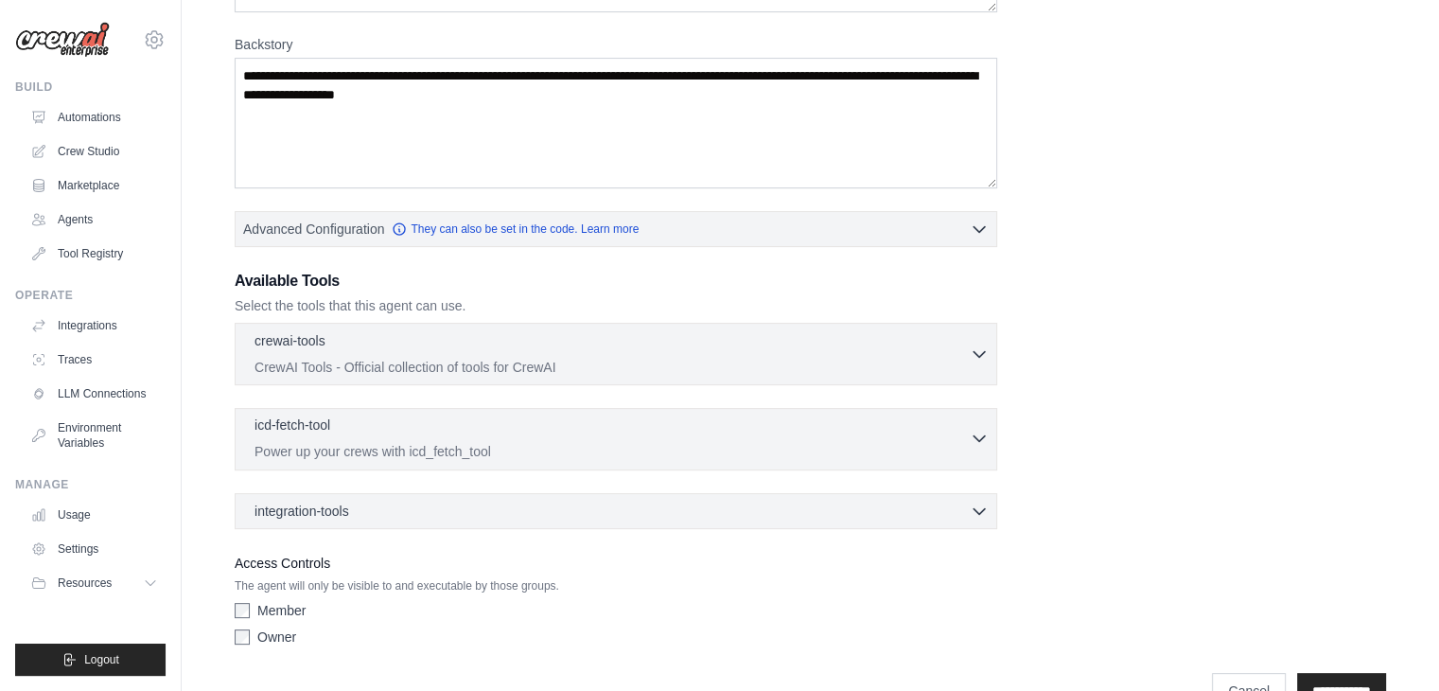
scroll to position [465, 0]
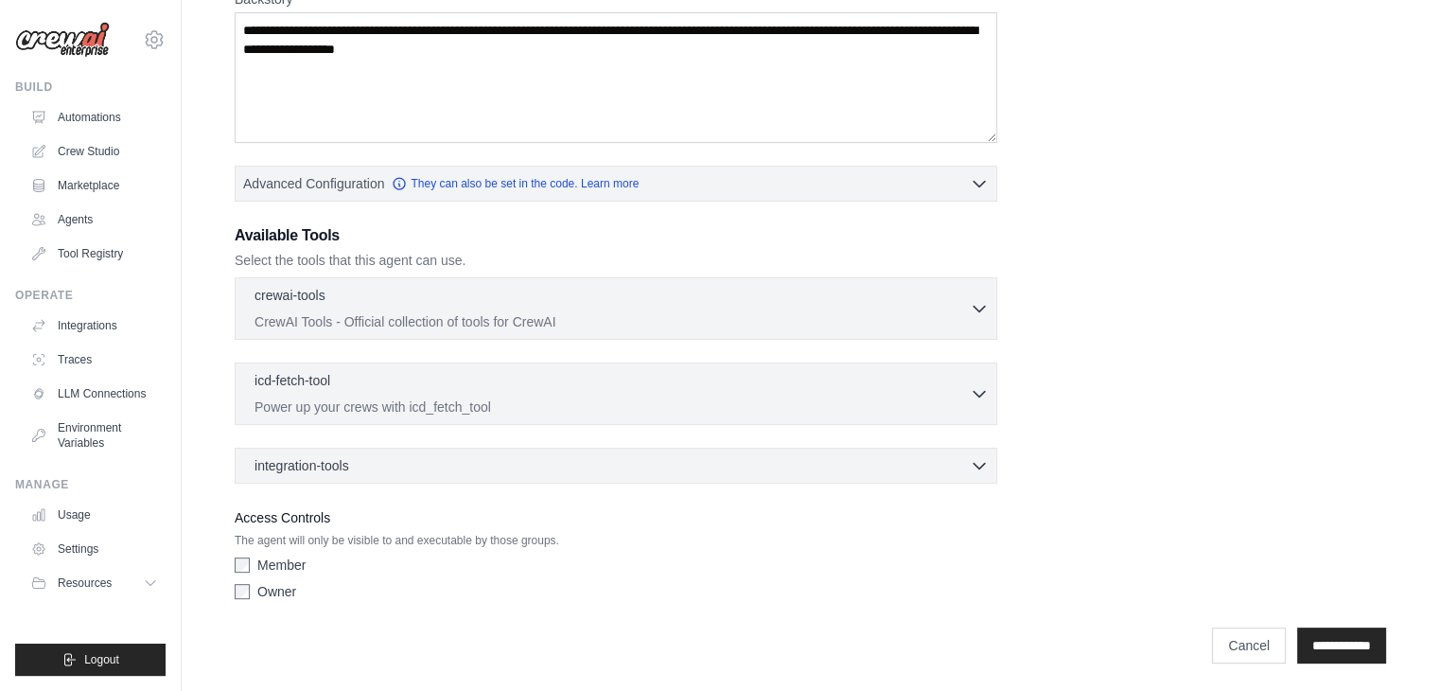
click at [1297, 630] on input "**********" at bounding box center [1341, 645] width 89 height 36
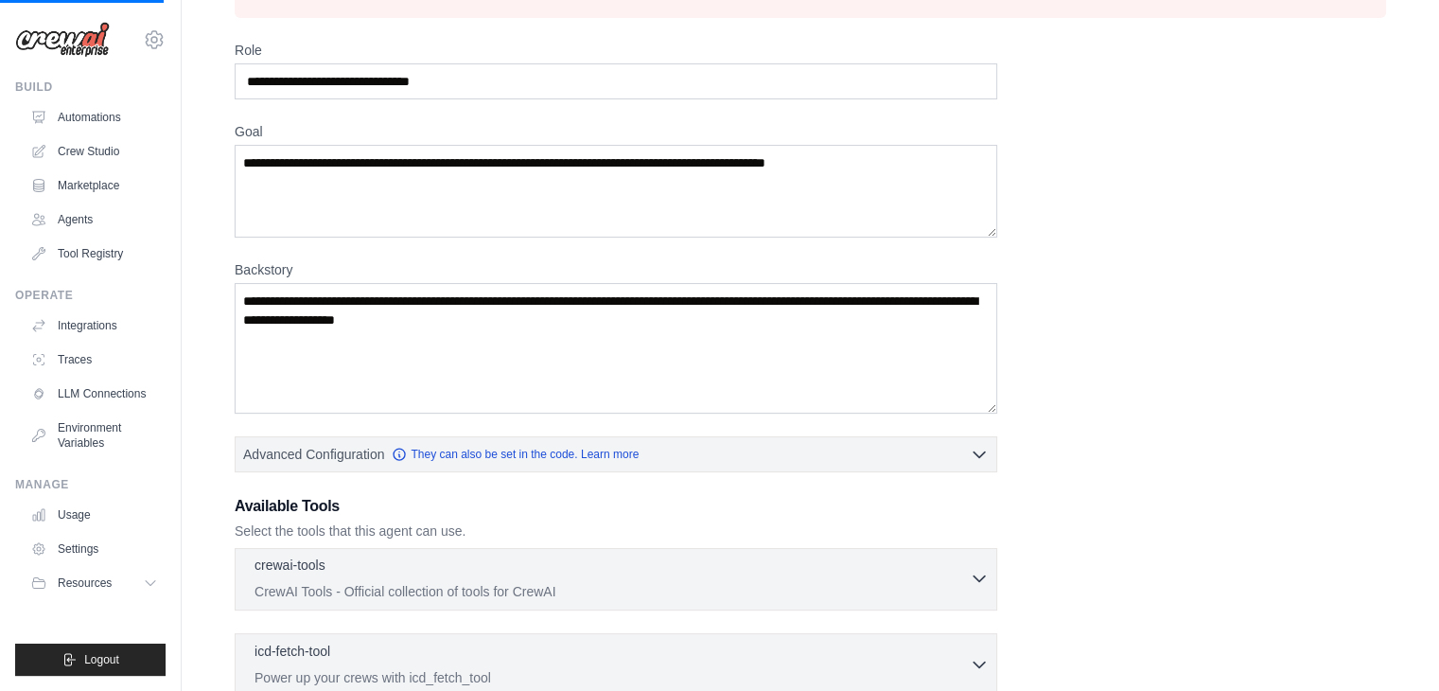
scroll to position [0, 0]
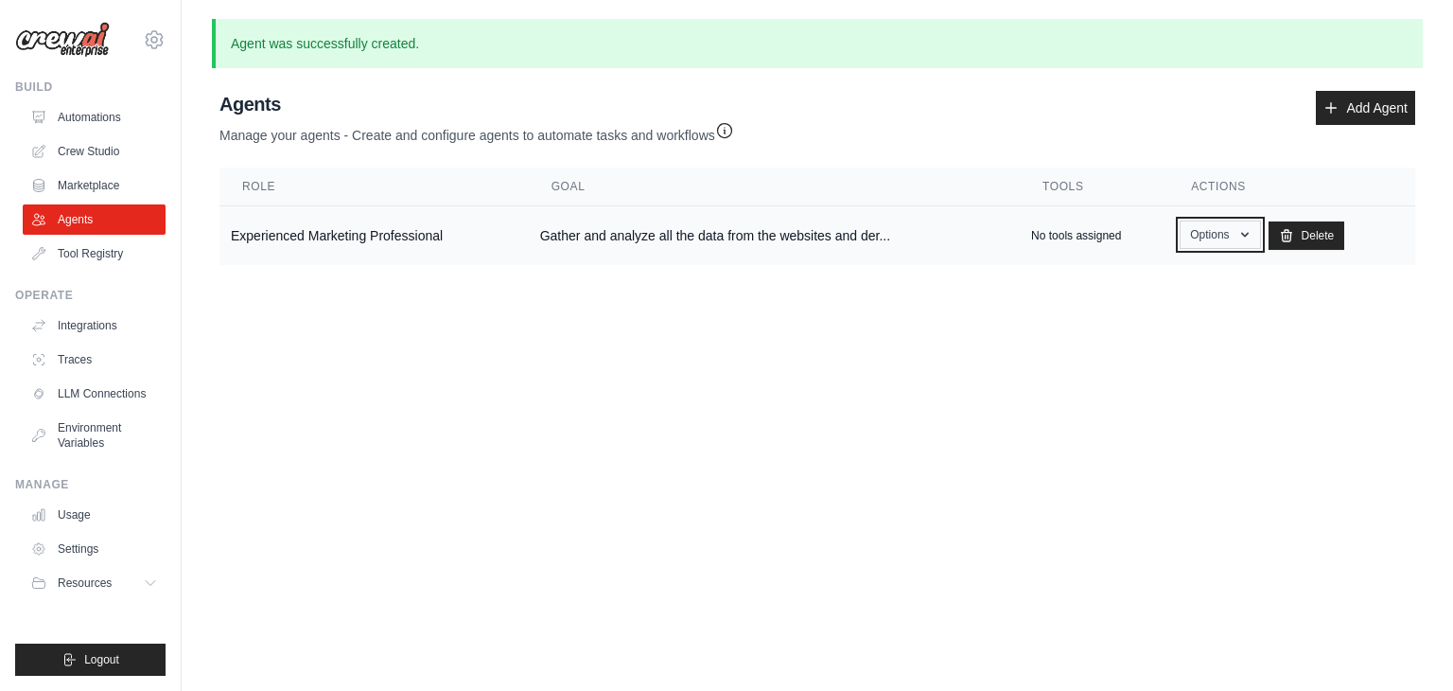
click at [1213, 236] on button "Options" at bounding box center [1220, 234] width 80 height 28
drag, startPoint x: 915, startPoint y: 243, endPoint x: 606, endPoint y: 200, distance: 312.4
click at [912, 243] on td "Gather and analyze all the data from the websites and der..." at bounding box center [774, 236] width 491 height 60
click at [1222, 233] on button "Options" at bounding box center [1220, 234] width 80 height 28
click at [1174, 310] on link "Edit" at bounding box center [1193, 312] width 136 height 34
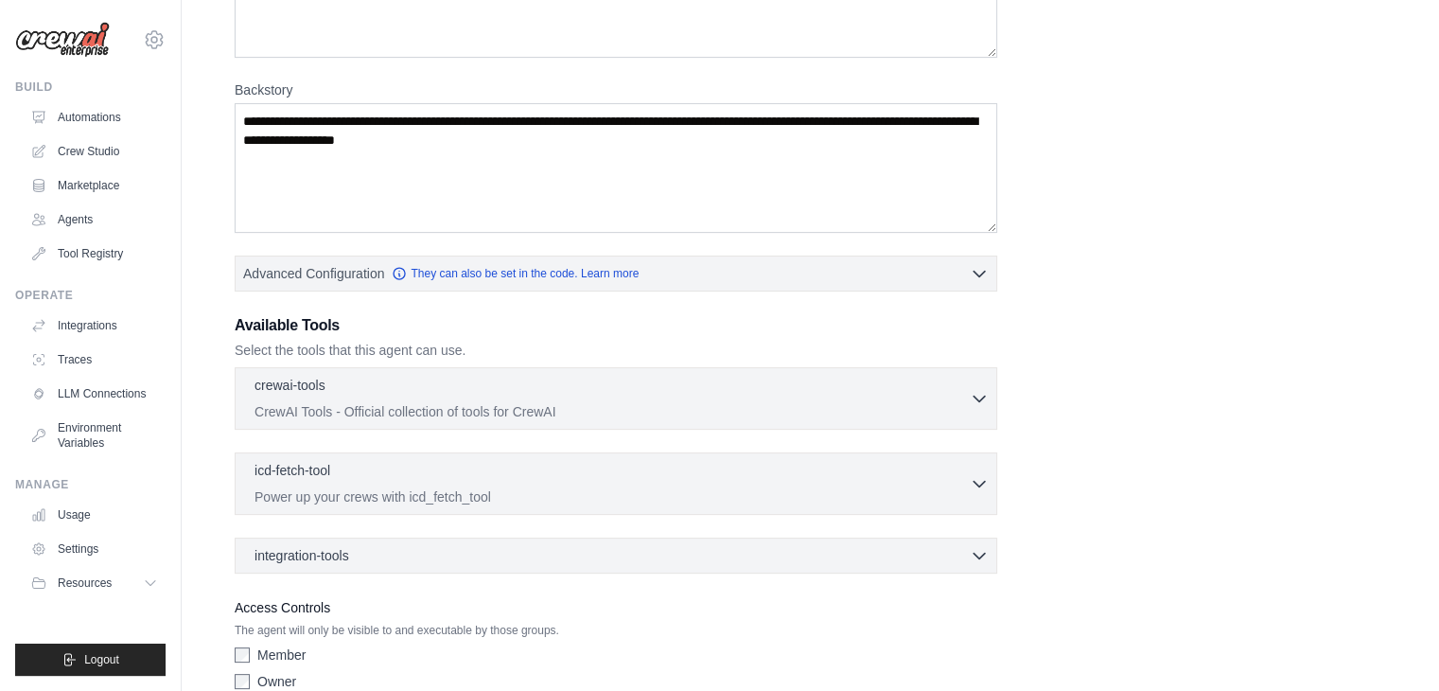
scroll to position [375, 0]
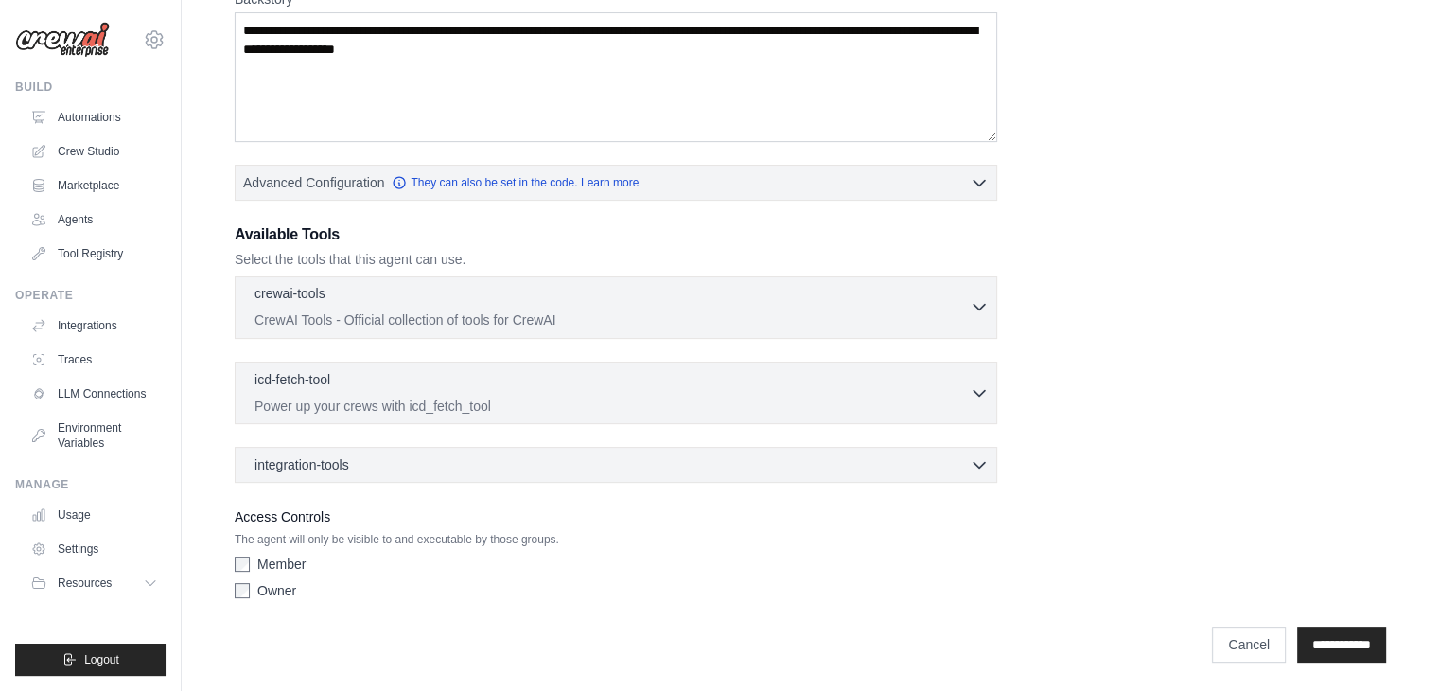
click at [316, 304] on div "crewai-tools 0 selected" at bounding box center [612, 295] width 715 height 23
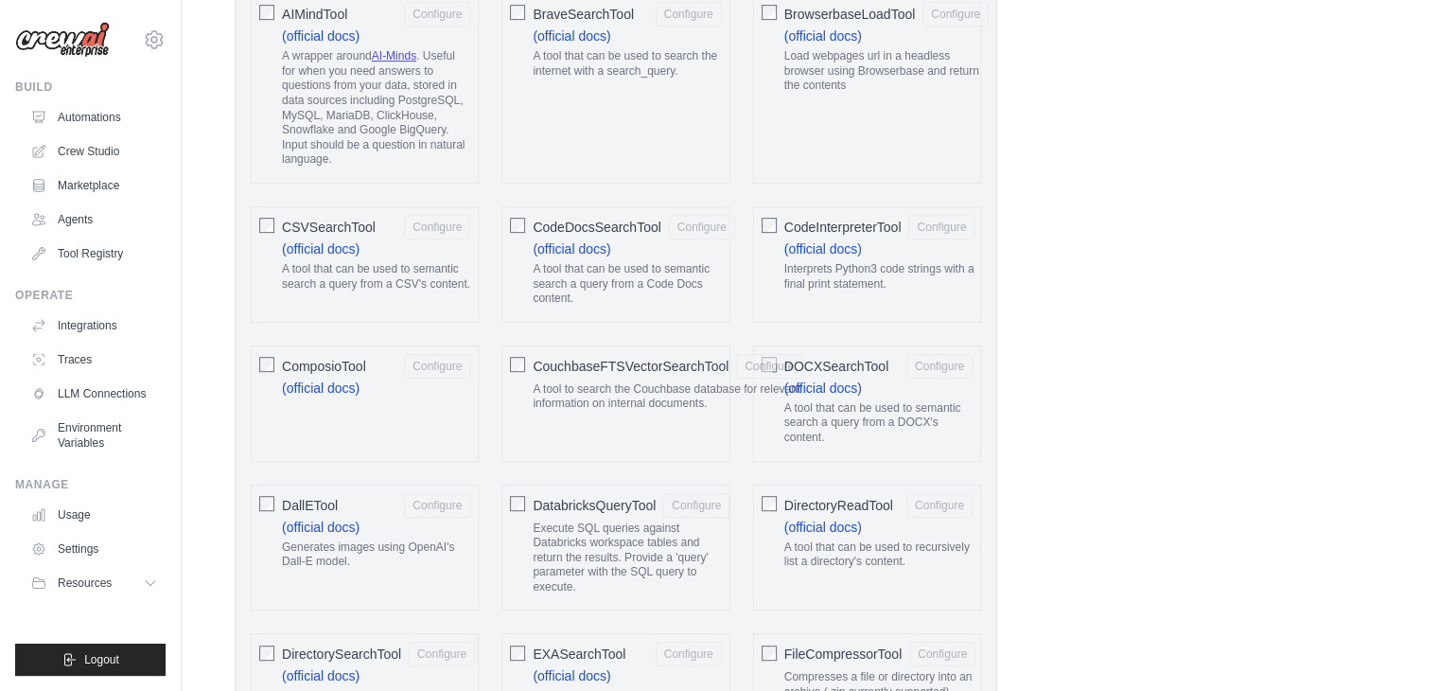
scroll to position [753, 0]
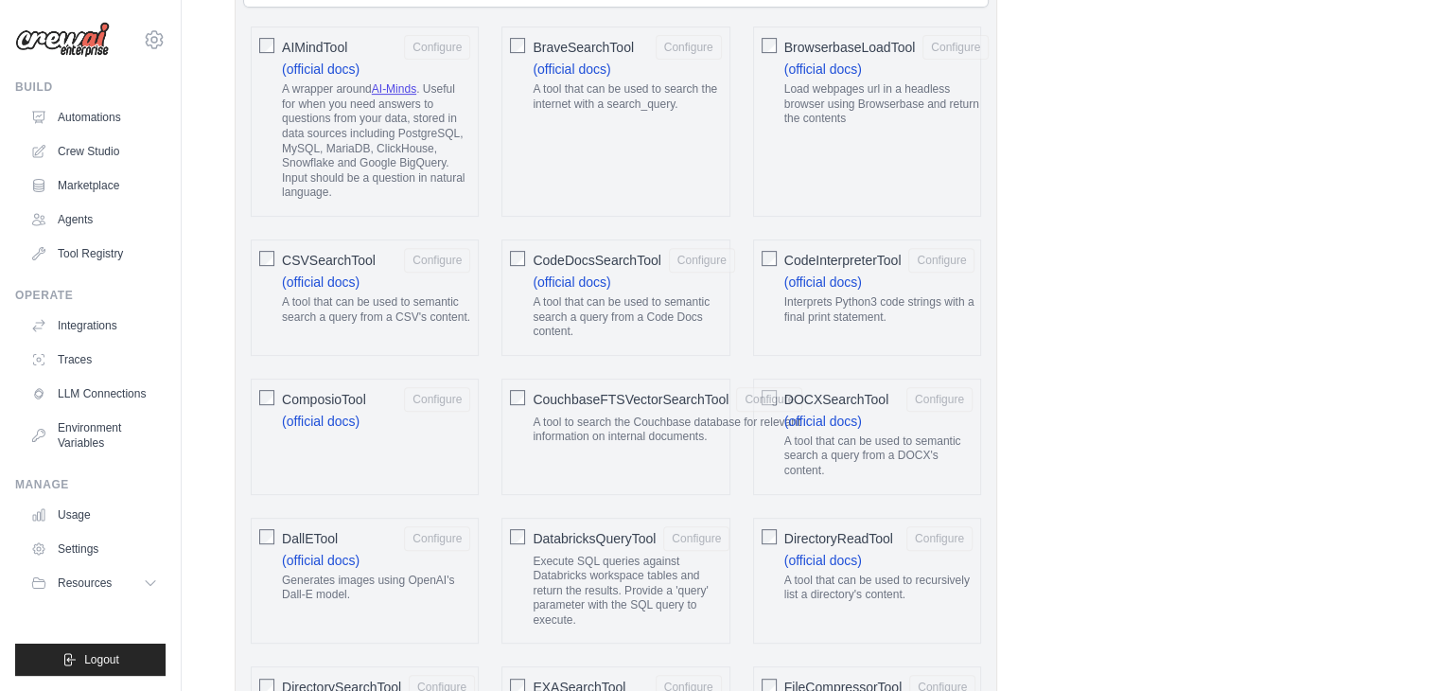
click at [631, 136] on div "BraveSearchTool Configure (official docs) A tool that can be used to search the…" at bounding box center [615, 121] width 228 height 190
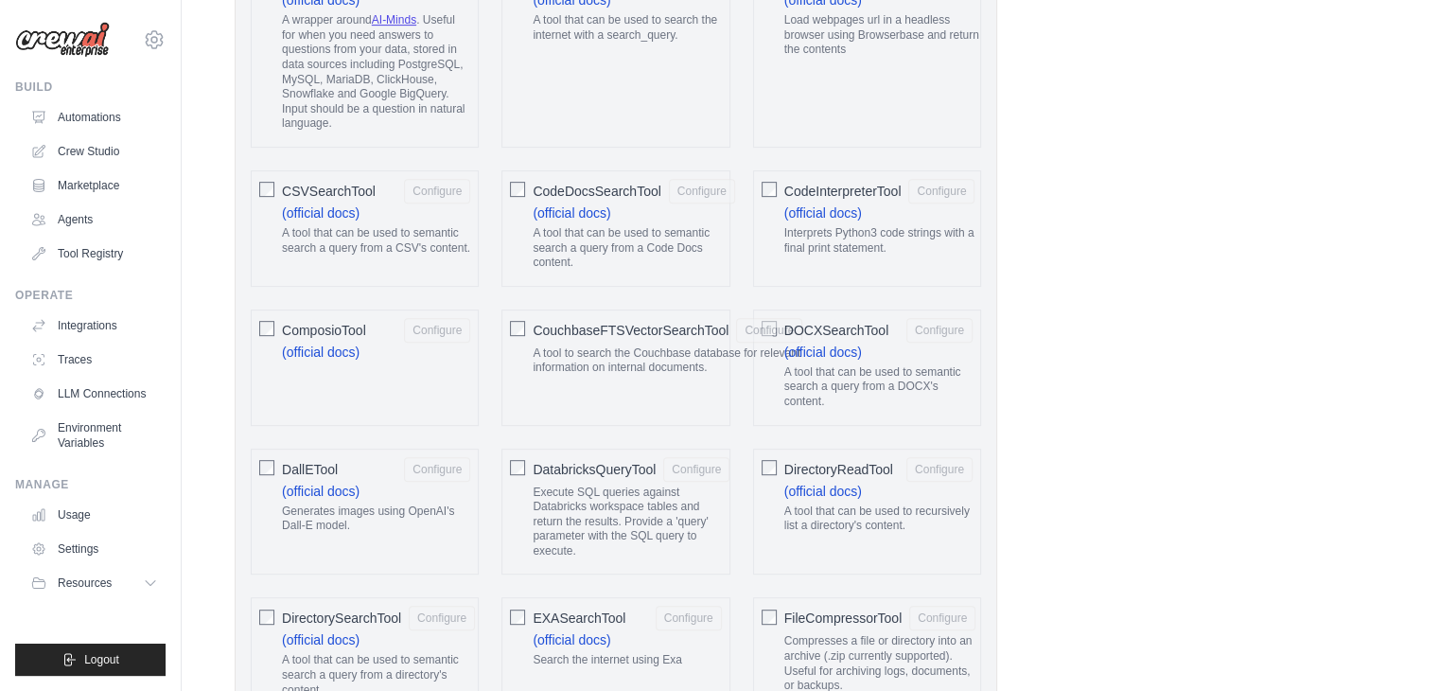
scroll to position [659, 0]
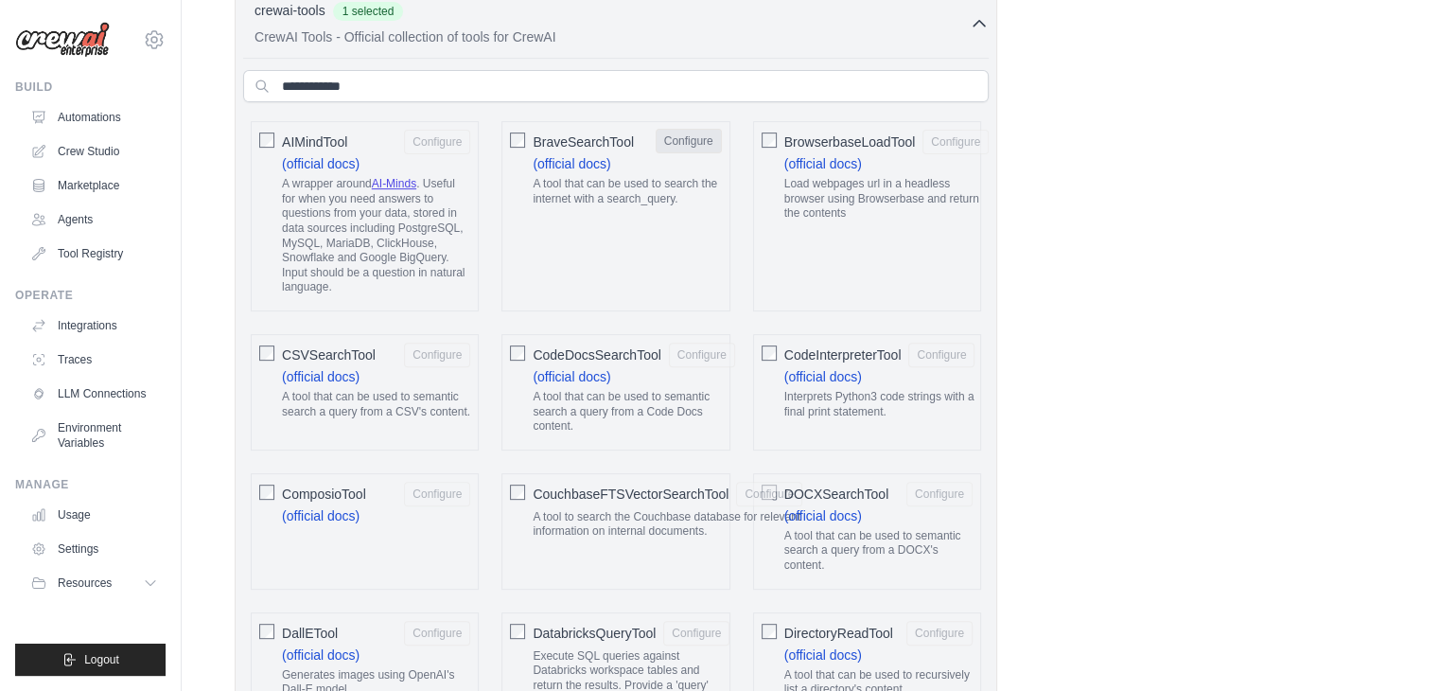
click at [706, 141] on button "Configure" at bounding box center [689, 141] width 66 height 25
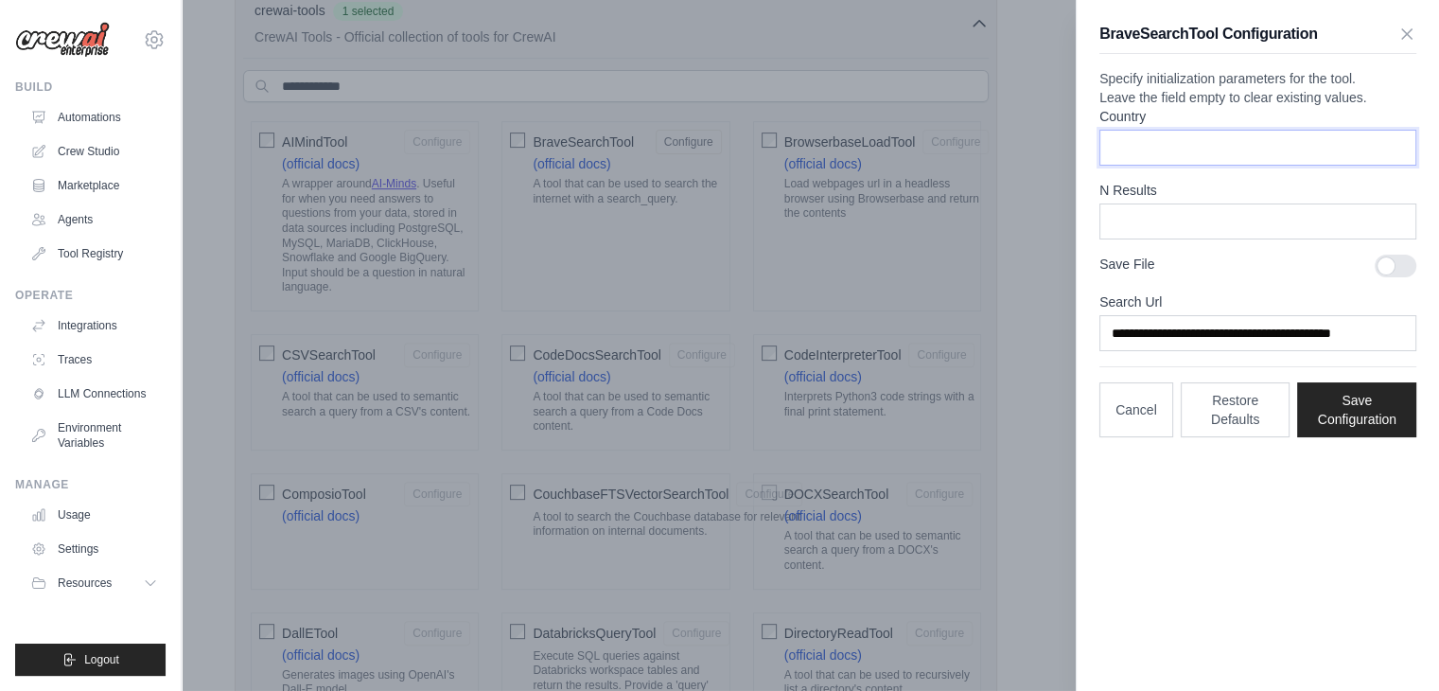
click at [1124, 166] on input "Country" at bounding box center [1257, 148] width 317 height 36
type input "**********"
click at [1178, 277] on form "**********" at bounding box center [1257, 229] width 317 height 244
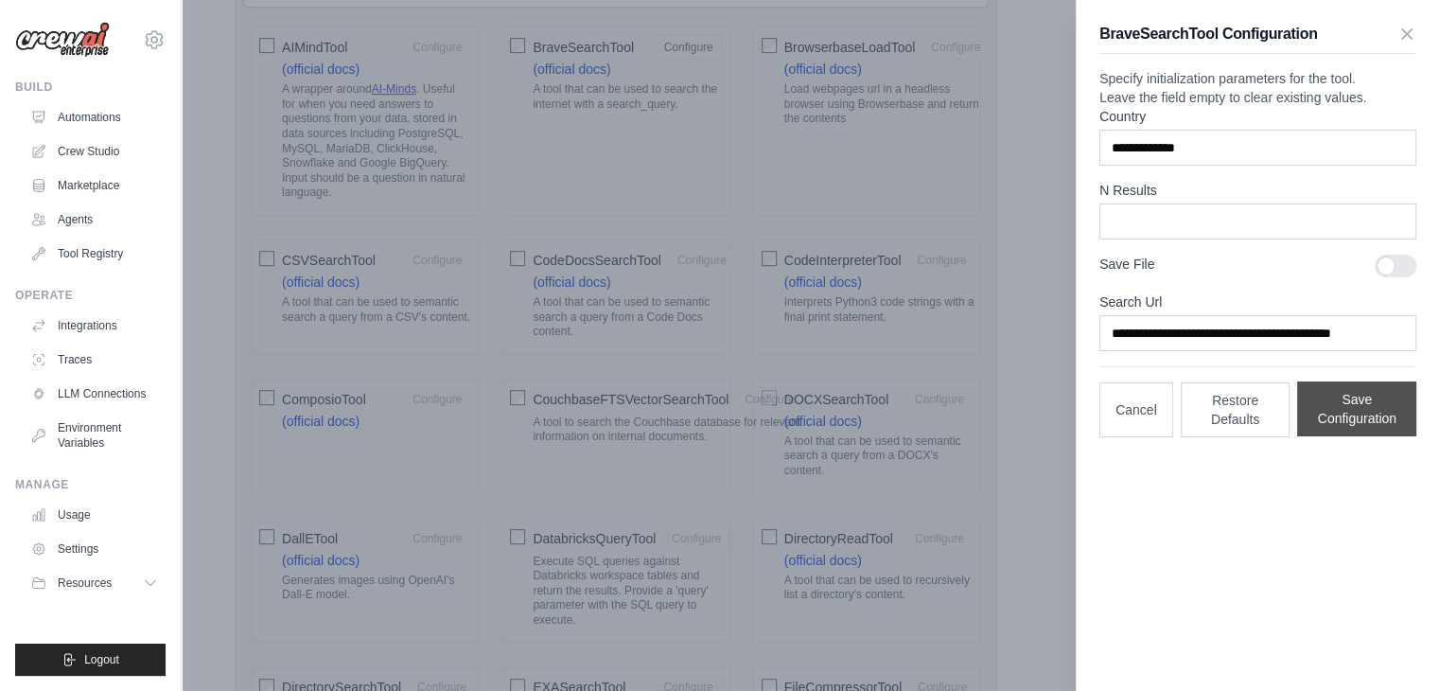
click at [1376, 436] on button "Save Configuration" at bounding box center [1356, 408] width 119 height 55
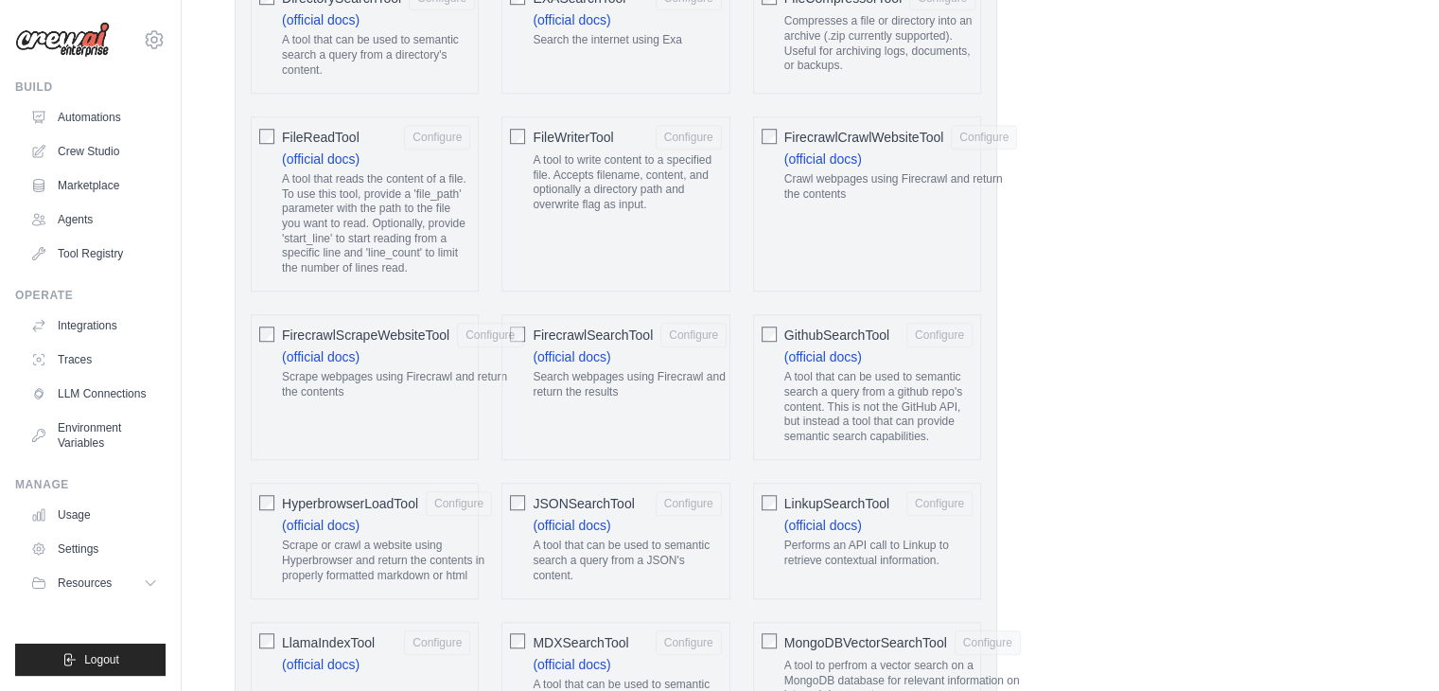
scroll to position [1510, 0]
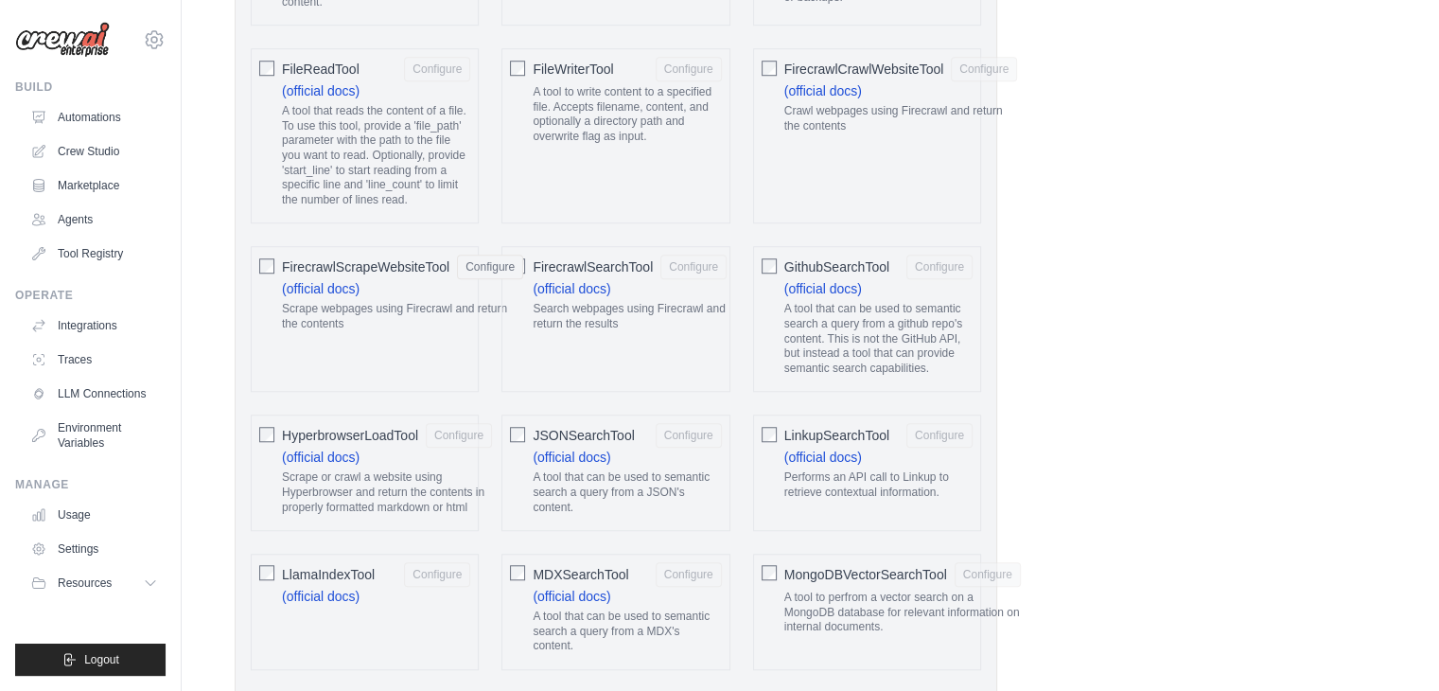
click at [523, 260] on div "FirecrawlSearchTool Configure (official docs) Search webpages using Firecrawl a…" at bounding box center [615, 319] width 228 height 146
click at [689, 266] on button "Configure" at bounding box center [693, 266] width 66 height 25
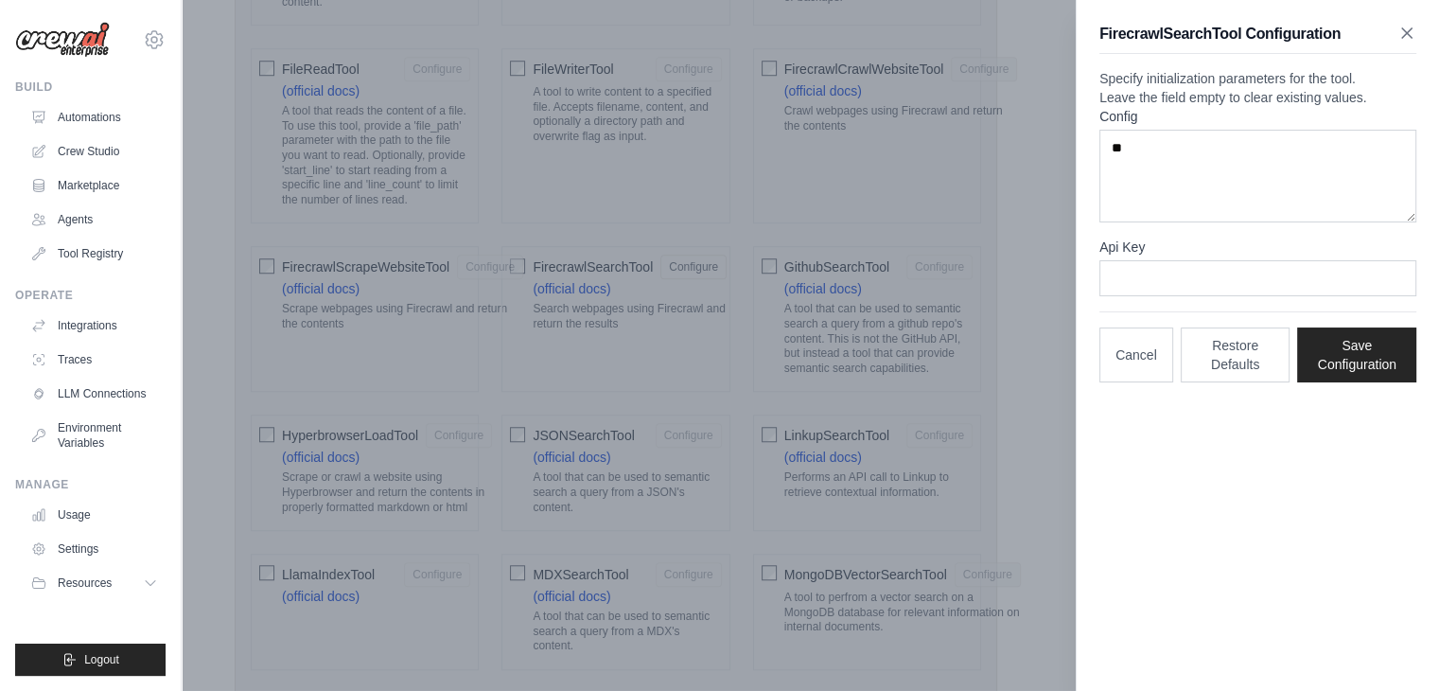
click at [1405, 32] on icon "button" at bounding box center [1406, 32] width 9 height 9
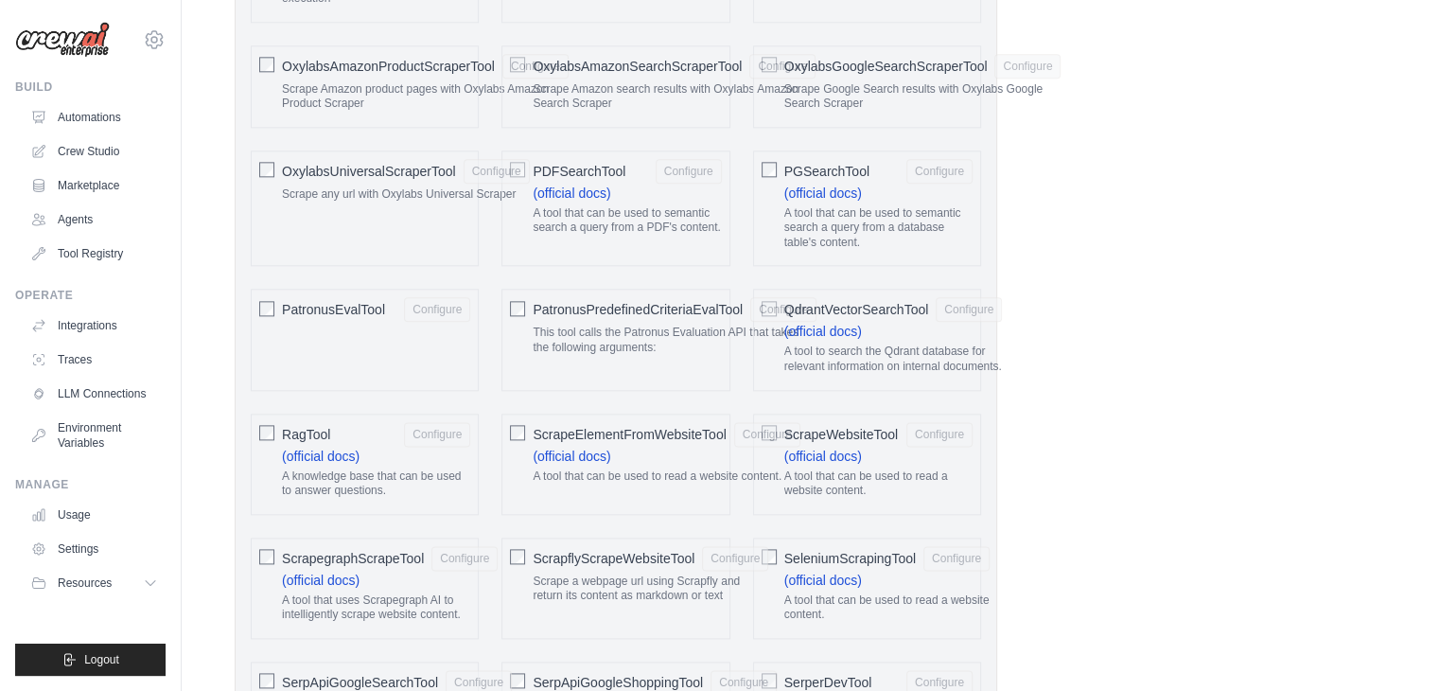
scroll to position [2362, 0]
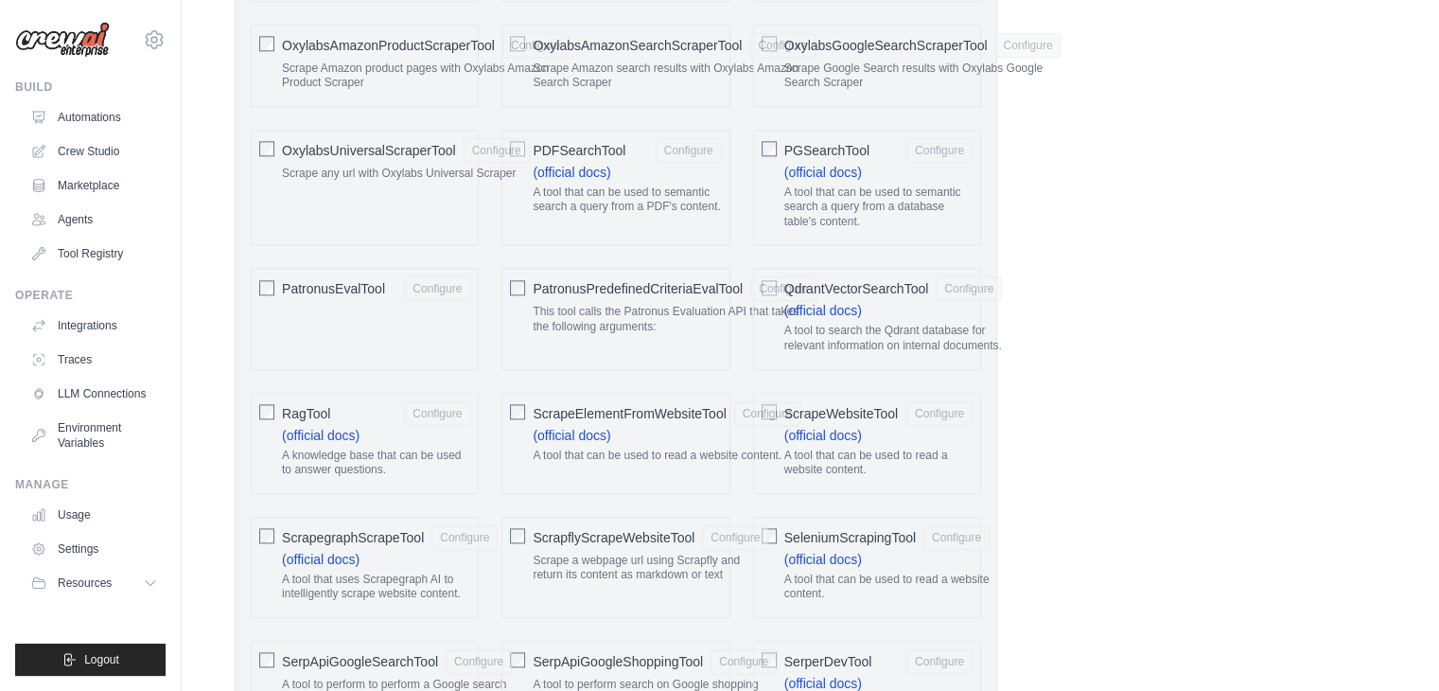
click at [526, 406] on div "ScrapeElementFromWebsiteTool Configure (official docs) A tool that can be used …" at bounding box center [615, 443] width 228 height 101
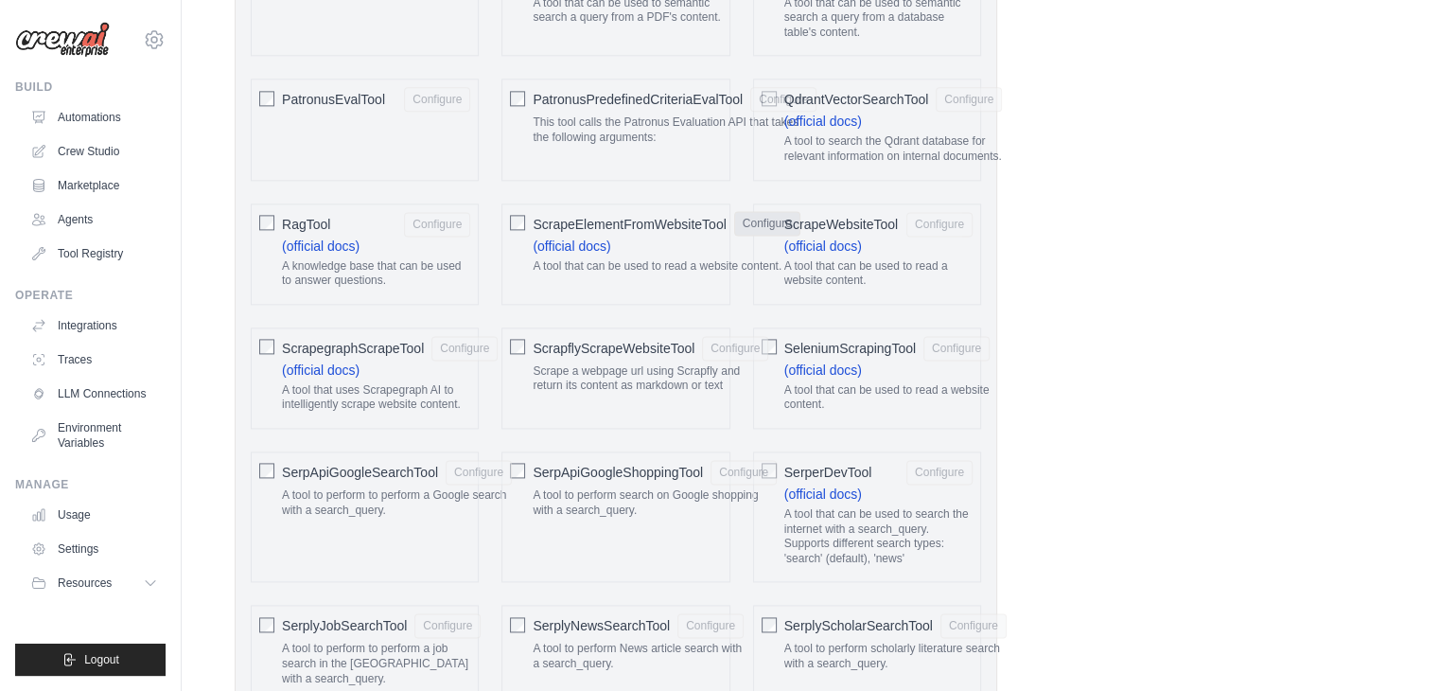
click at [752, 211] on button "Configure" at bounding box center [767, 223] width 66 height 25
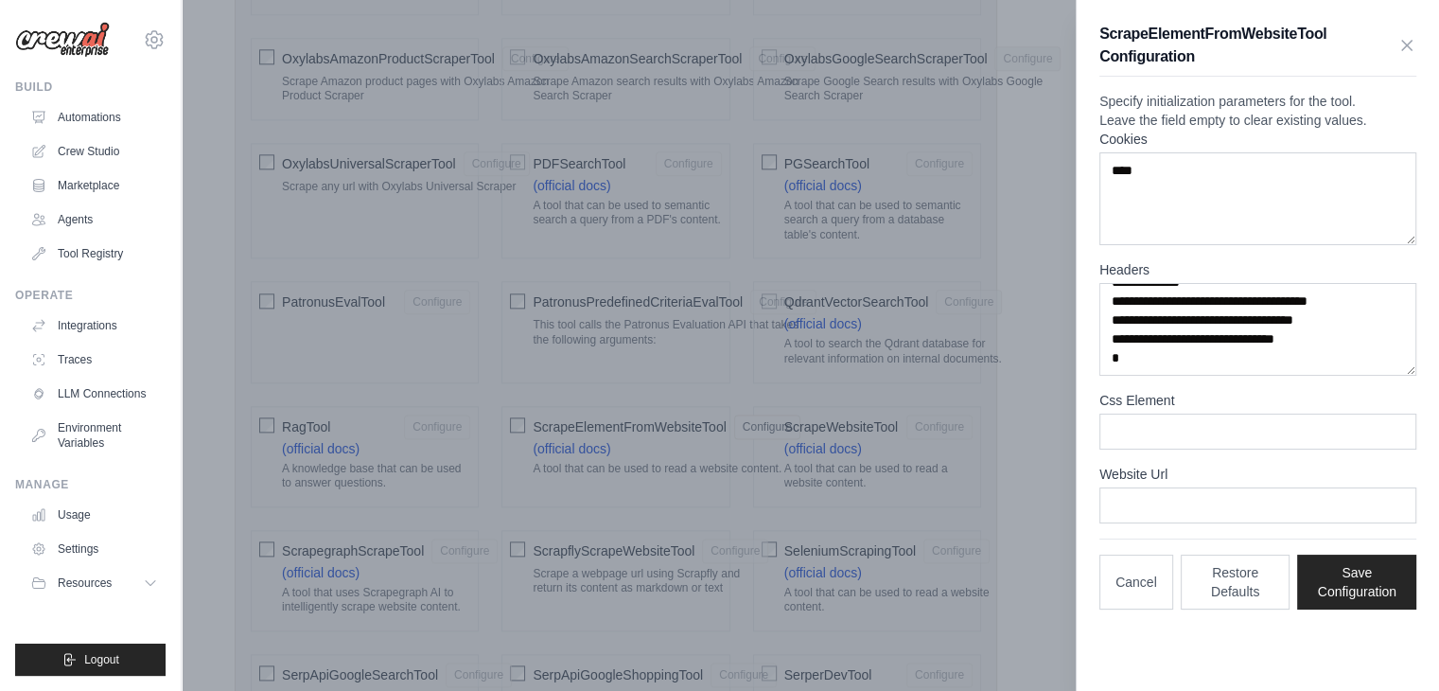
scroll to position [2267, 0]
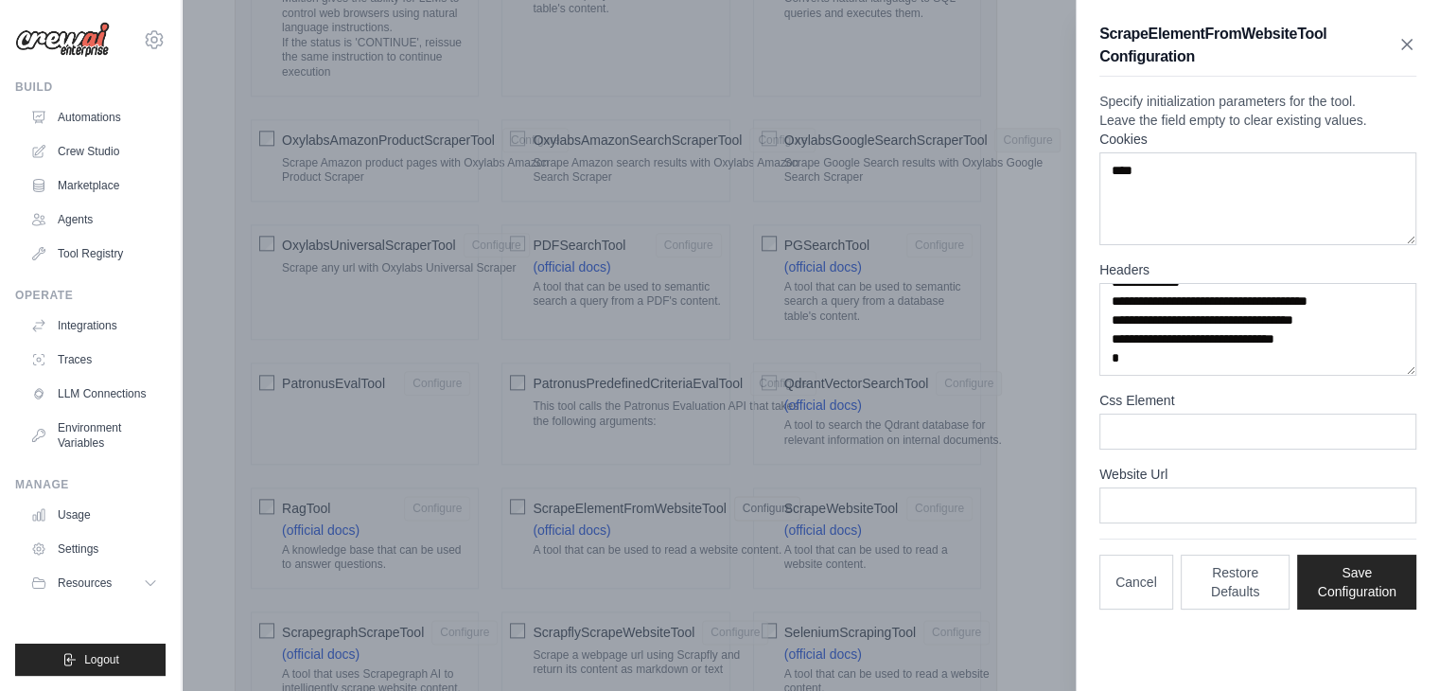
click at [1407, 49] on icon "button" at bounding box center [1406, 44] width 19 height 19
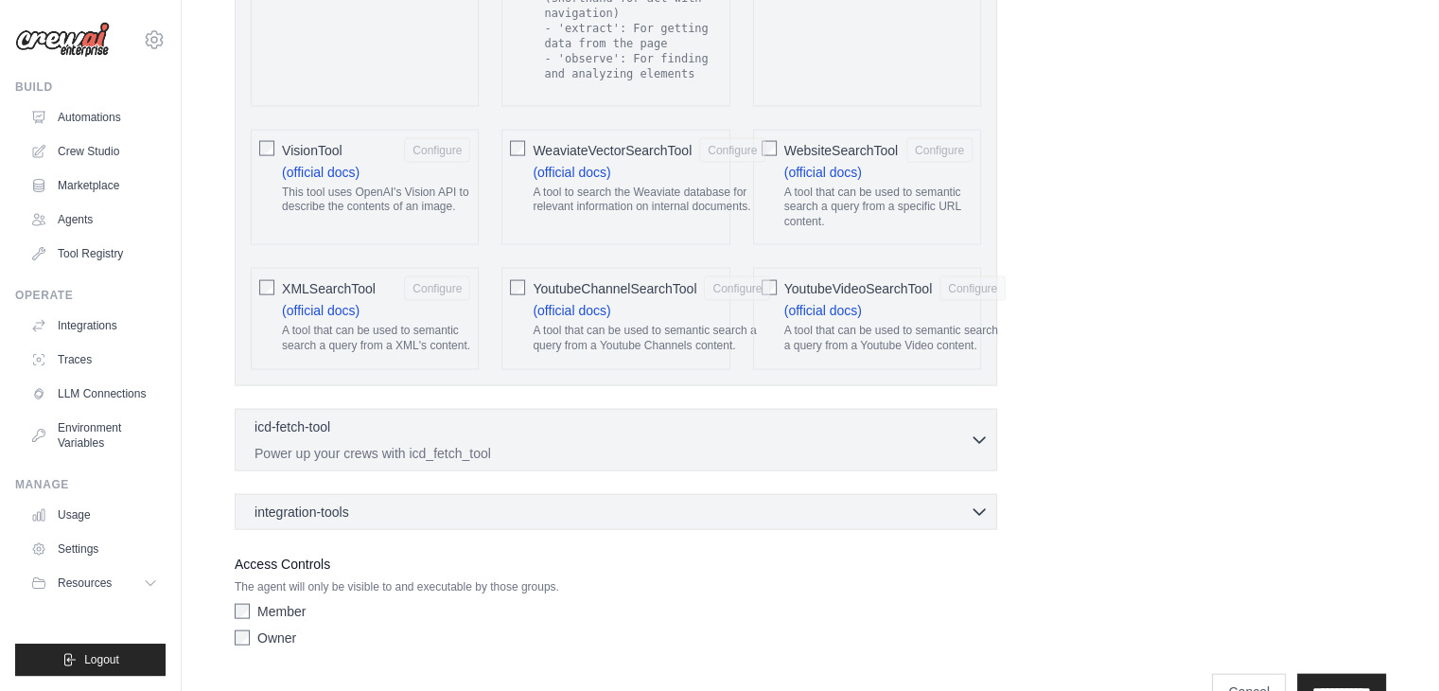
scroll to position [3916, 0]
click at [472, 415] on div "icd-fetch-tool 0 selected" at bounding box center [612, 426] width 715 height 23
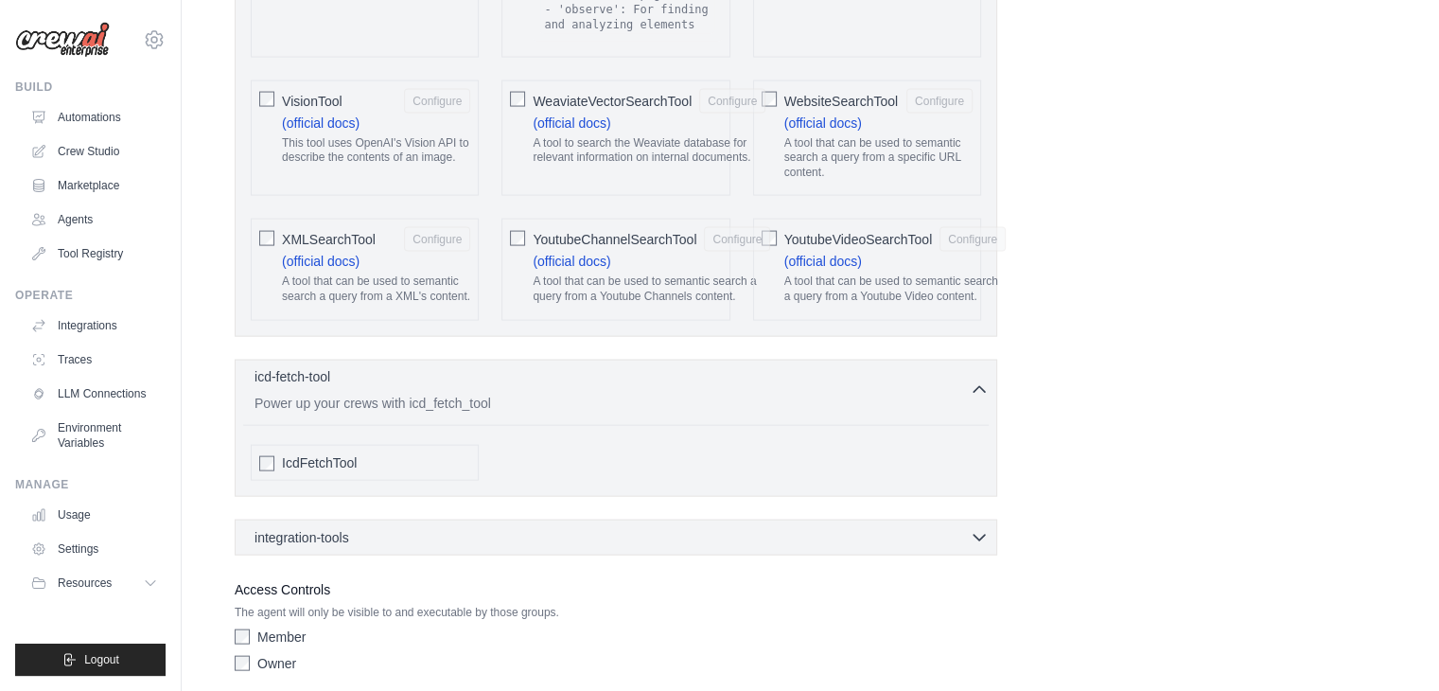
scroll to position [3990, 0]
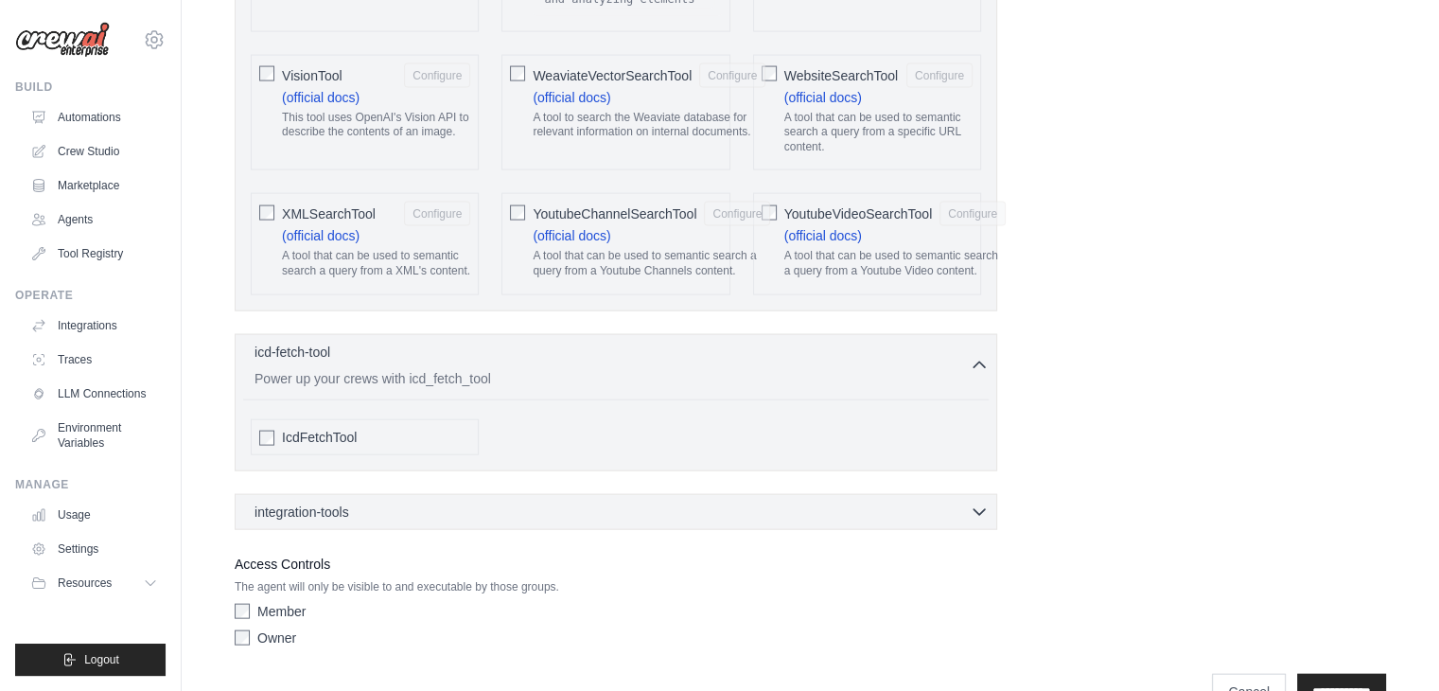
click at [615, 342] on div "icd-fetch-tool 0 selected" at bounding box center [612, 353] width 715 height 23
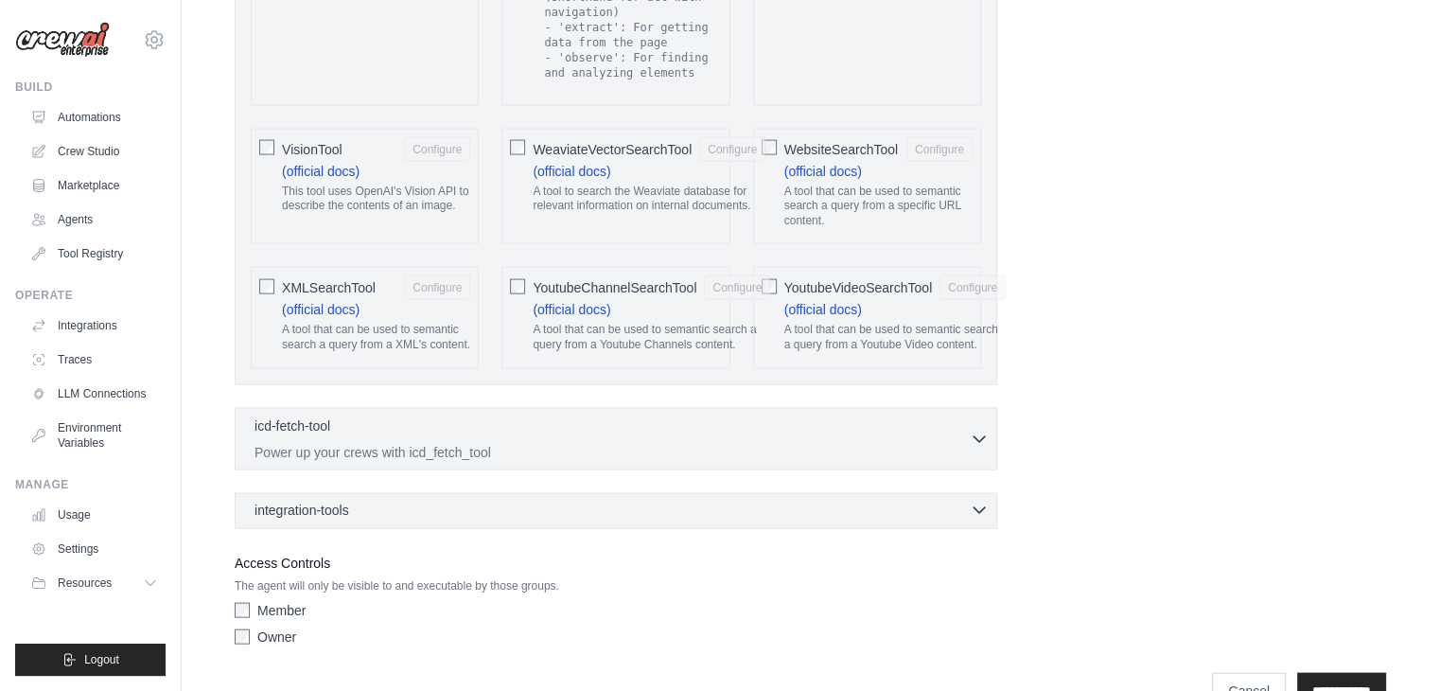
click at [399, 501] on div "integration-tools 0 selected" at bounding box center [622, 510] width 734 height 19
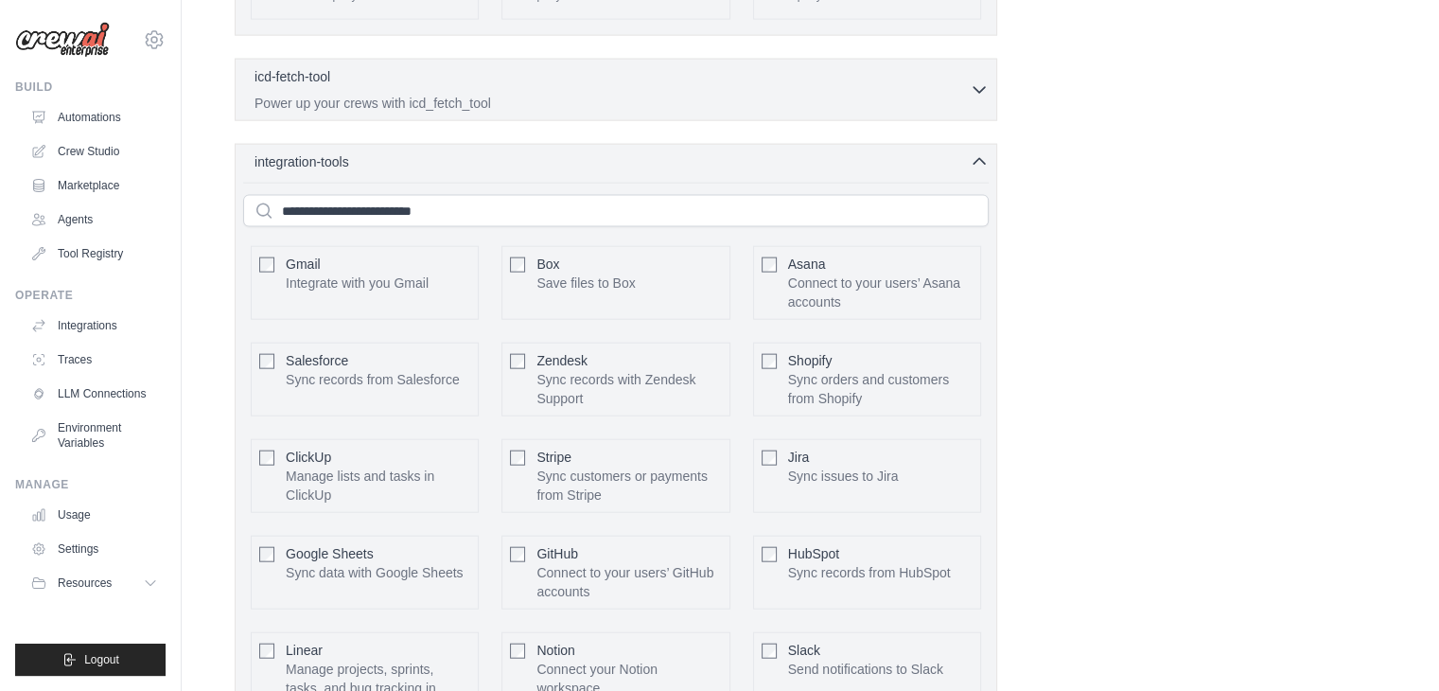
scroll to position [4294, 0]
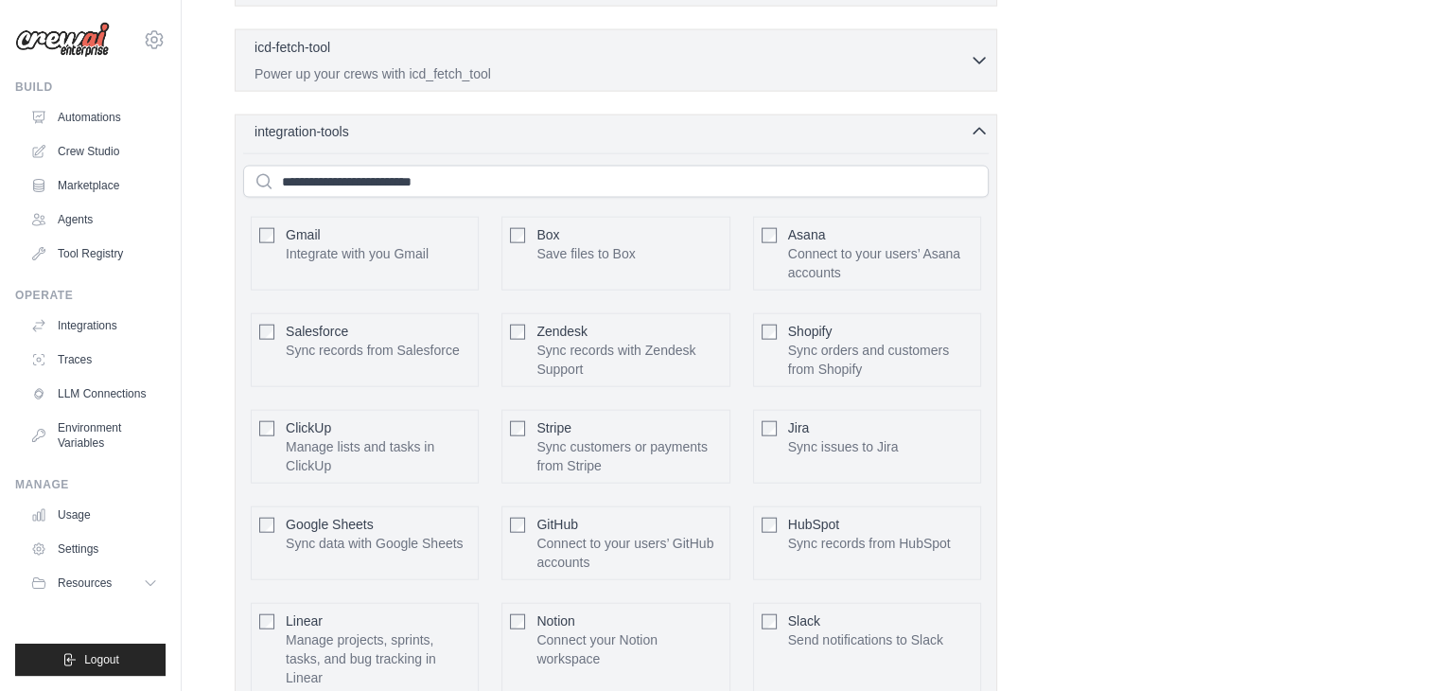
click at [650, 122] on div "integration-tools 0 selected" at bounding box center [622, 131] width 734 height 19
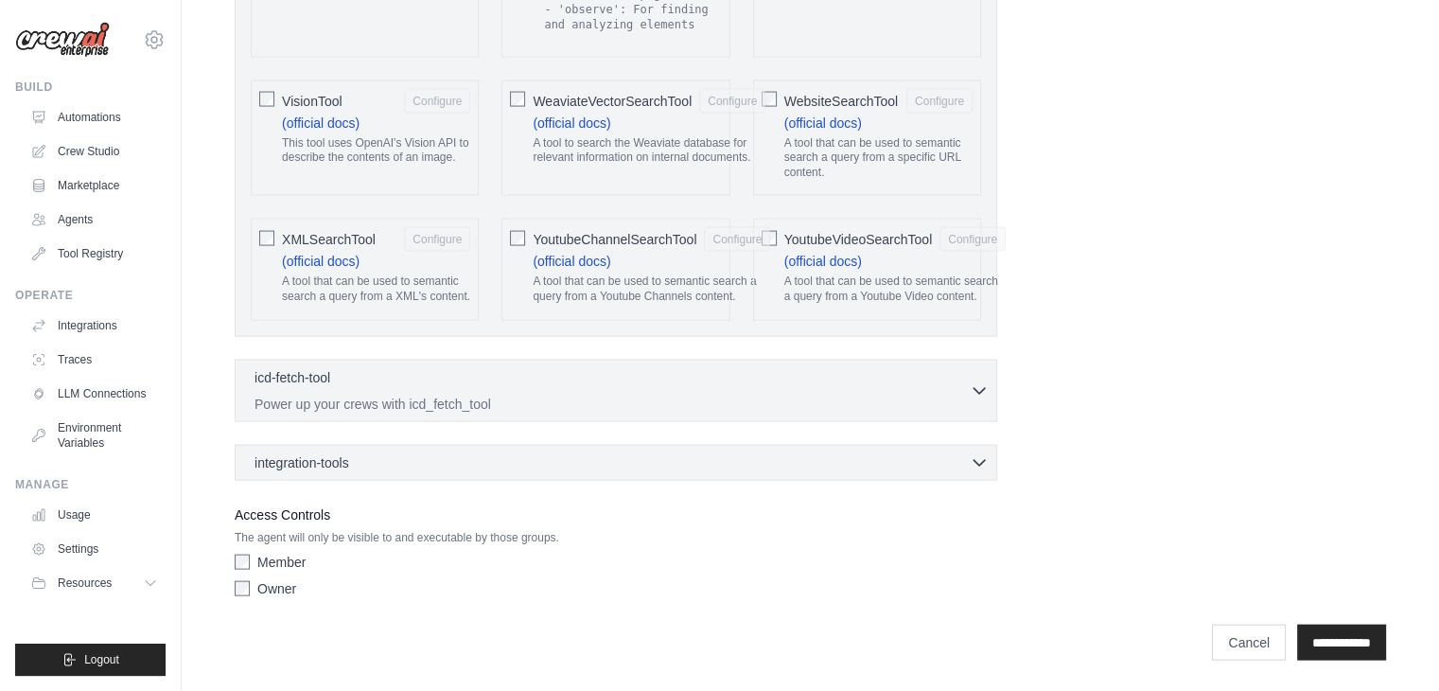
scroll to position [3916, 0]
